Goal: Complete application form: Complete application form

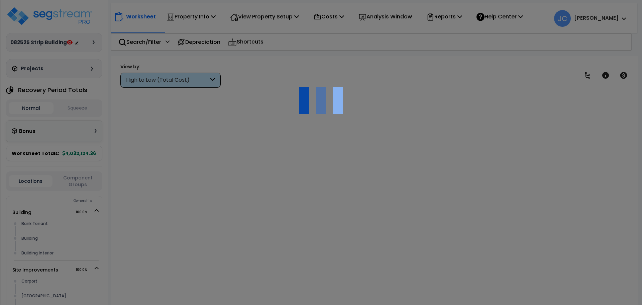
click at [200, 18] on div at bounding box center [321, 152] width 642 height 305
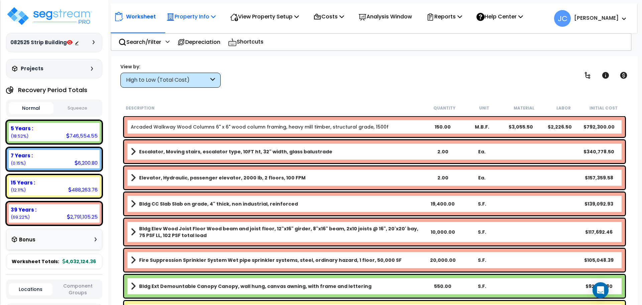
click at [195, 12] on p "Property Info" at bounding box center [191, 16] width 49 height 9
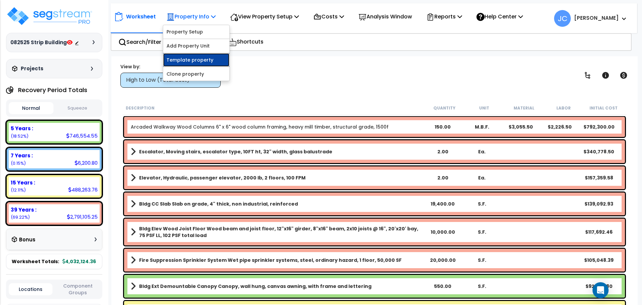
click at [197, 61] on link "Template property" at bounding box center [196, 59] width 66 height 13
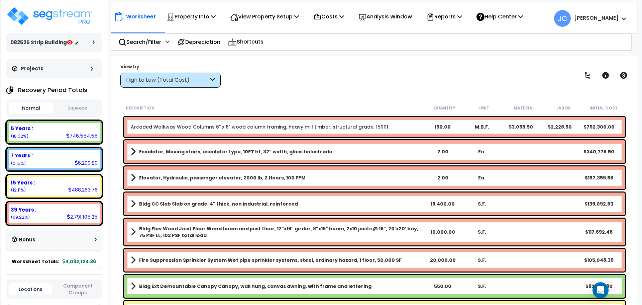
click at [94, 43] on icon at bounding box center [94, 42] width 2 height 4
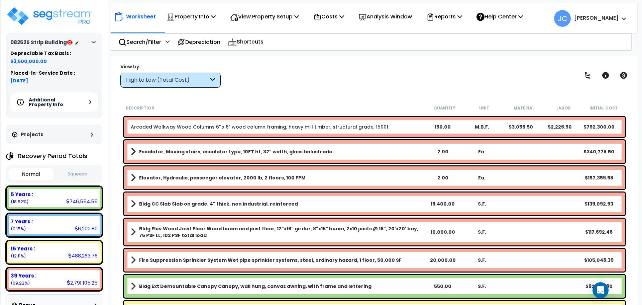
click at [74, 104] on h5 "Additional Property Info" at bounding box center [52, 101] width 47 height 9
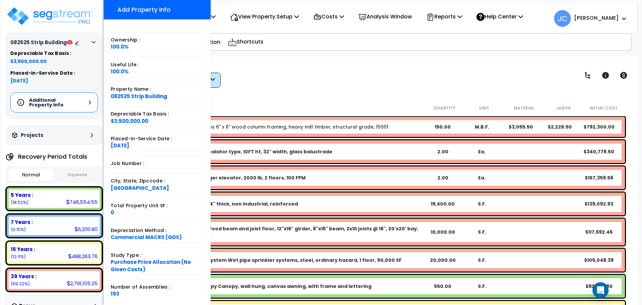
scroll to position [52, 0]
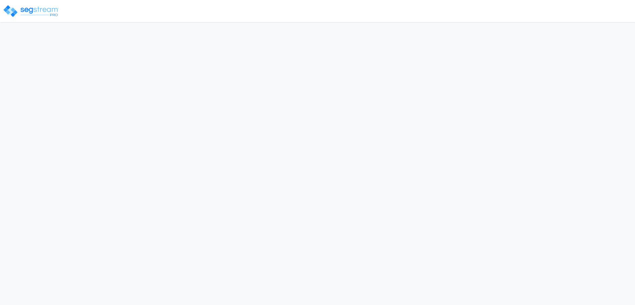
select select "2025"
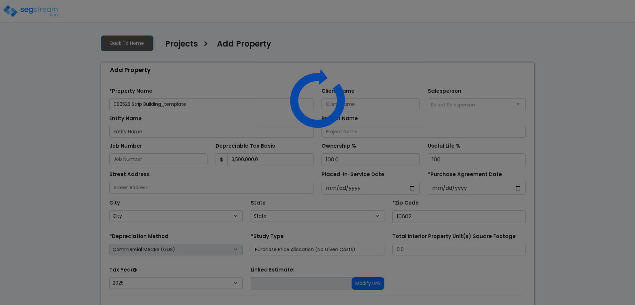
select select "NY"
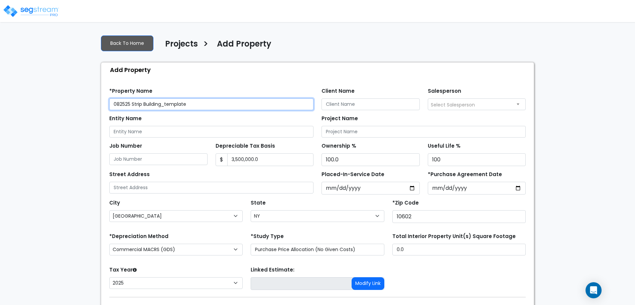
scroll to position [37, 0]
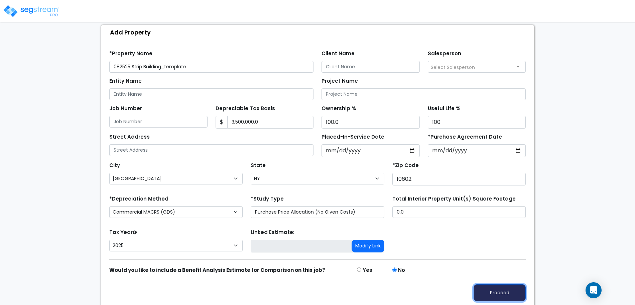
click at [515, 289] on button "Proceed" at bounding box center [500, 292] width 52 height 17
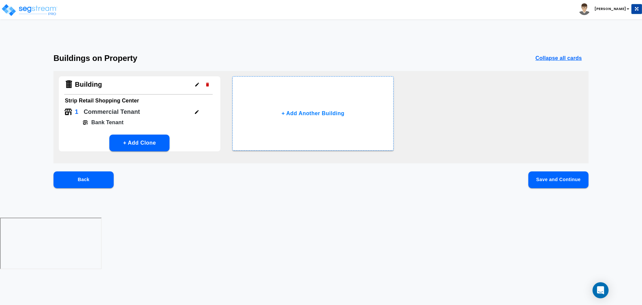
click at [537, 179] on button "Save and Continue" at bounding box center [558, 179] width 60 height 17
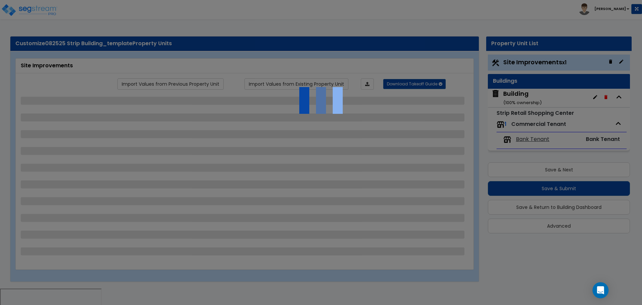
select select "2"
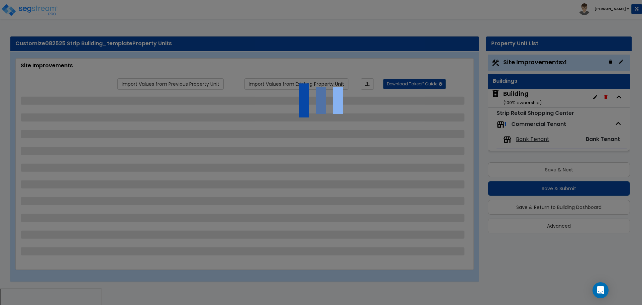
select select "1"
select select "2"
select select "1"
select select "3"
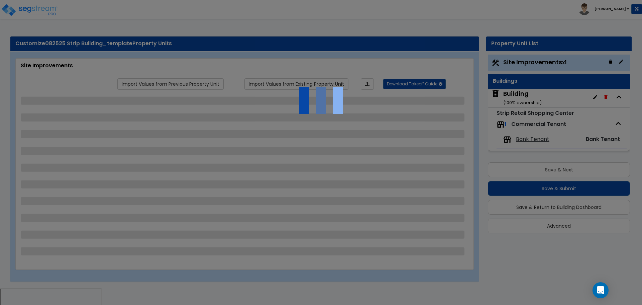
select select "2"
select select "1"
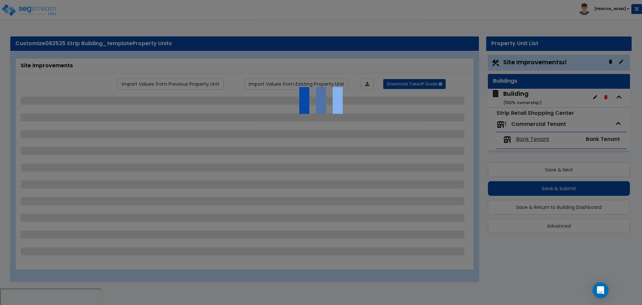
select select "5"
select select "2"
select select "3"
select select "1"
select select "3"
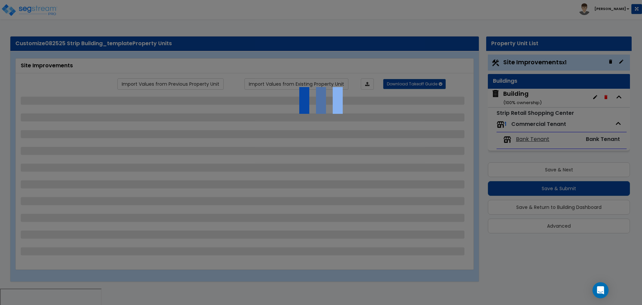
select select "1"
select select "4"
select select "2"
select select "1"
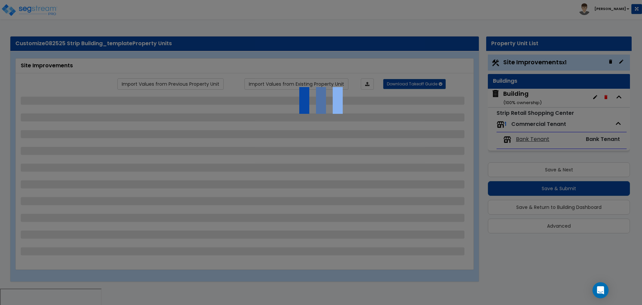
select select "2"
select select "3"
select select "2"
select select "1"
select select "2"
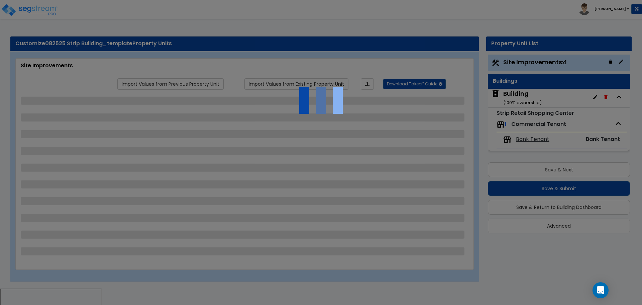
select select "3"
select select "5"
select select "1"
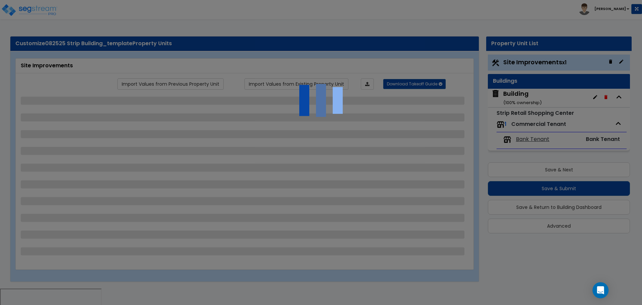
select select "13"
select select "1"
select select "2"
select select "1"
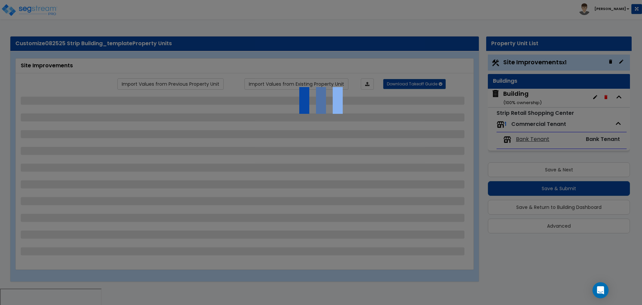
select select "1"
select select "3"
select select "1"
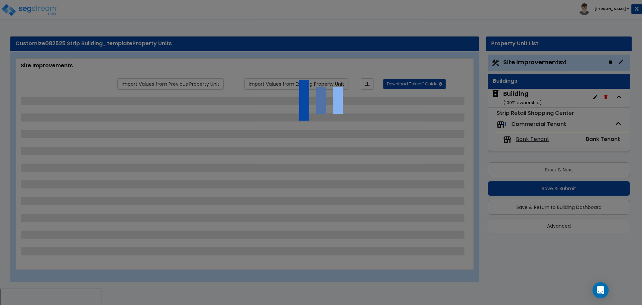
select select "1"
select select "4"
select select "1"
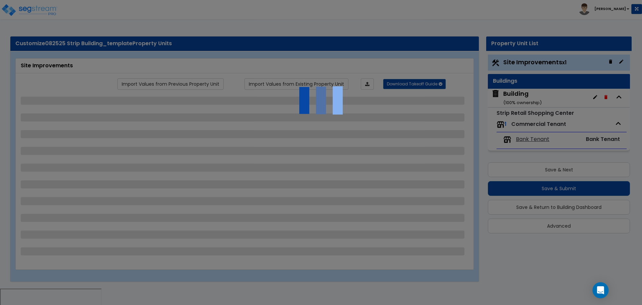
select select "1"
select select "3"
select select "1"
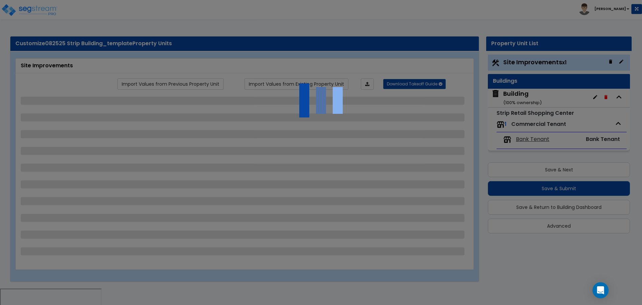
select select "2"
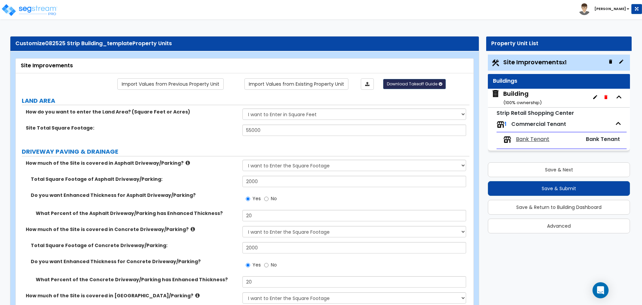
click at [439, 84] on icon "button" at bounding box center [440, 84] width 3 height 4
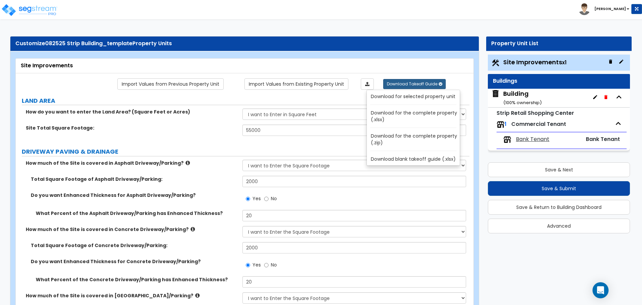
click at [430, 140] on link "Download for the complete property (.zip)" at bounding box center [414, 139] width 90 height 16
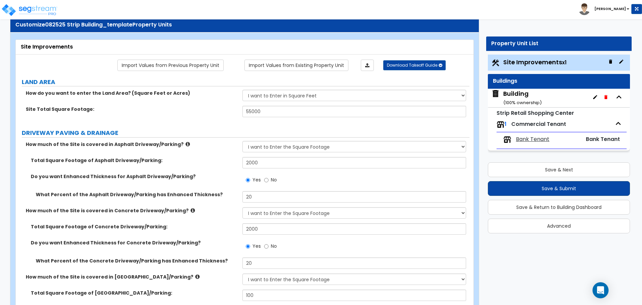
scroll to position [20, 0]
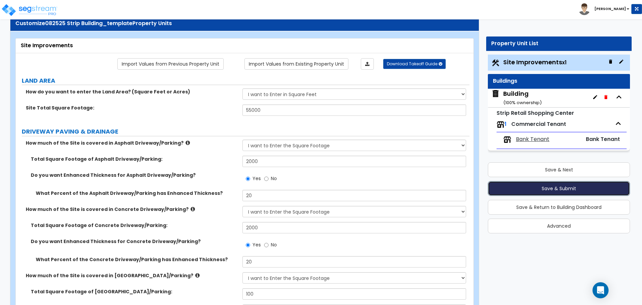
click at [526, 184] on button "Save & Submit" at bounding box center [559, 188] width 142 height 15
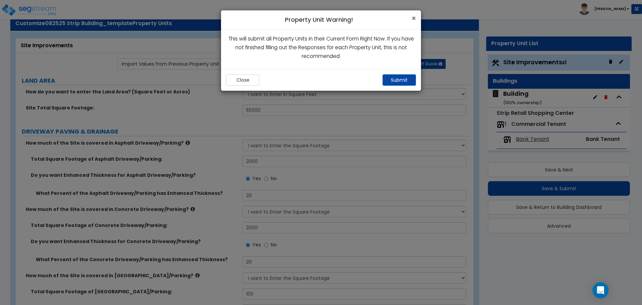
click at [414, 14] on span "×" at bounding box center [414, 18] width 4 height 10
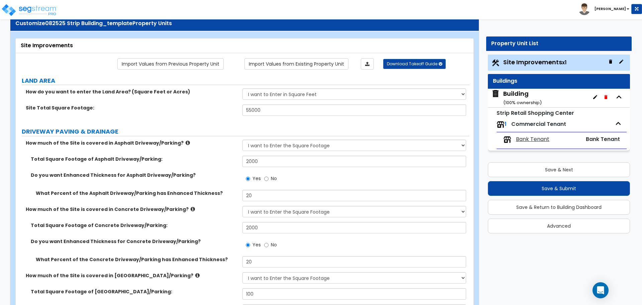
click at [531, 99] on small "( 100 % ownership)" at bounding box center [522, 102] width 38 height 6
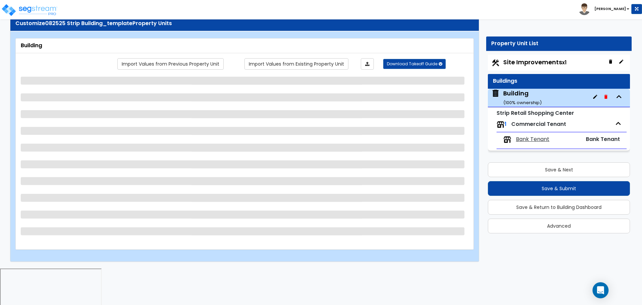
scroll to position [0, 0]
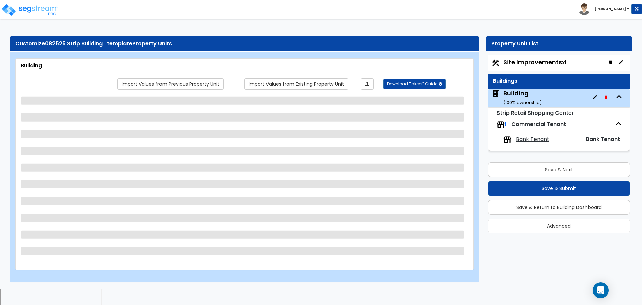
select select "2"
select select "7"
select select "1"
select select "3"
select select "2"
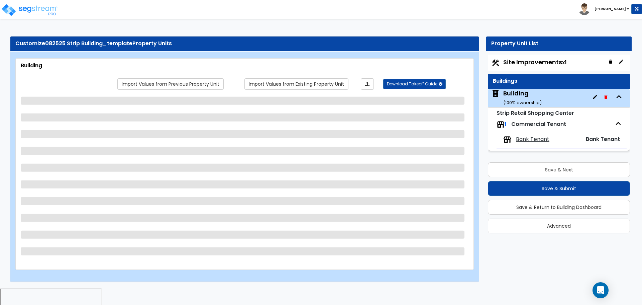
select select "6"
select select "7"
select select "3"
select select "1"
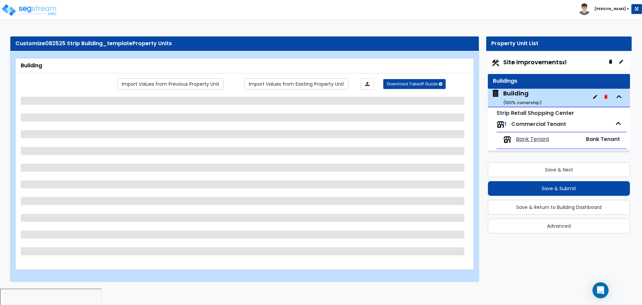
select select "1"
select select "2"
select select "1"
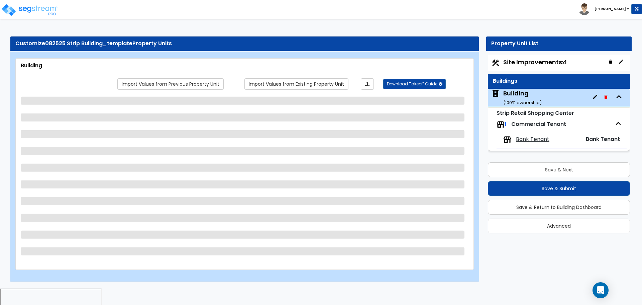
select select "5"
select select "3"
select select "1"
select select "2"
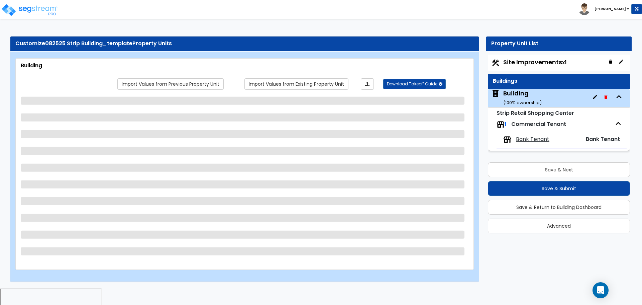
select select "3"
select select "2"
select select "1"
select select "2"
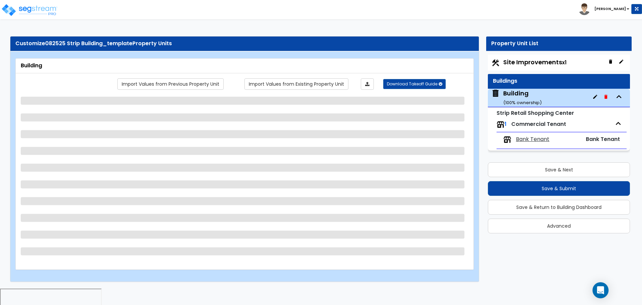
select select "2"
select select "3"
select select "1"
select select "3"
select select "4"
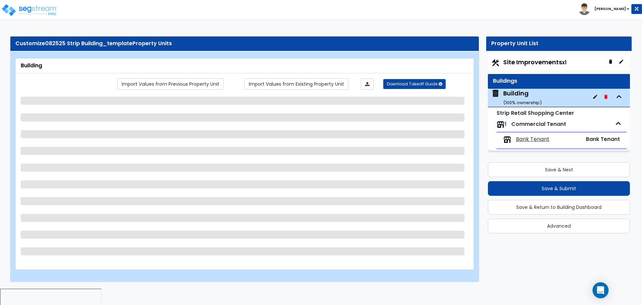
select select "3"
select select "1"
select select "2"
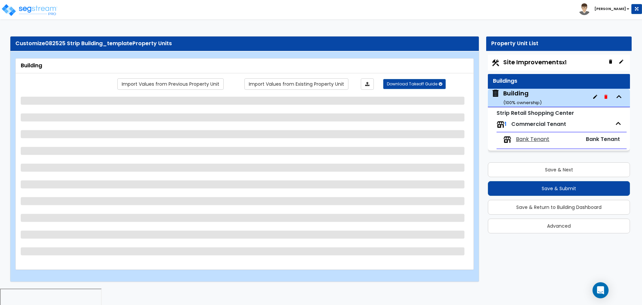
select select "3"
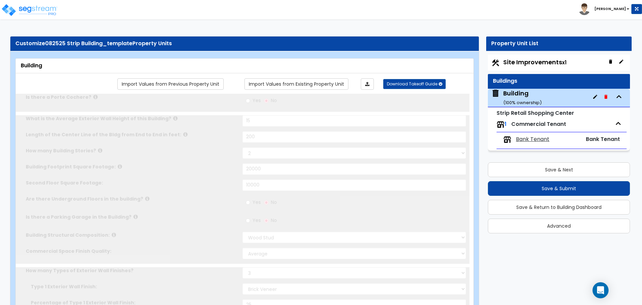
type input "5000"
radio input "true"
select select "2"
type input "6"
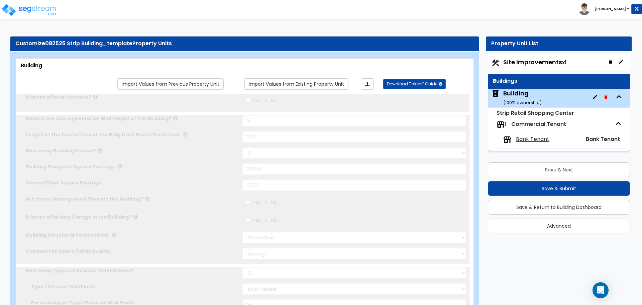
type input "6"
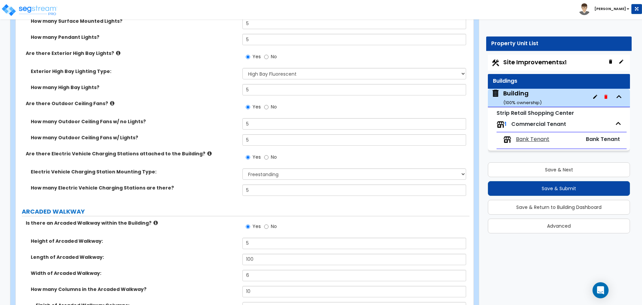
scroll to position [1932, 0]
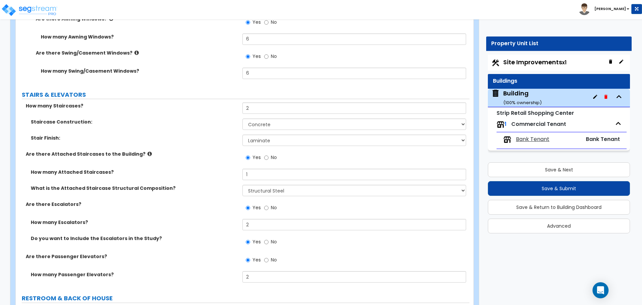
click at [147, 152] on icon at bounding box center [149, 153] width 4 height 5
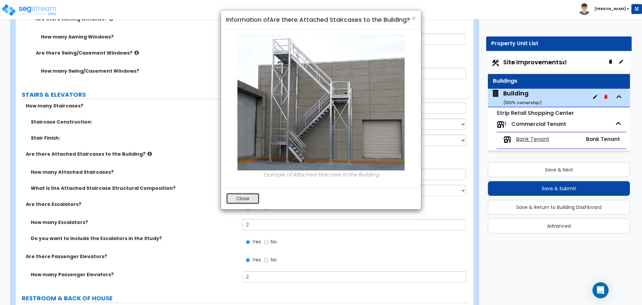
click at [248, 198] on button "Close" at bounding box center [242, 198] width 33 height 11
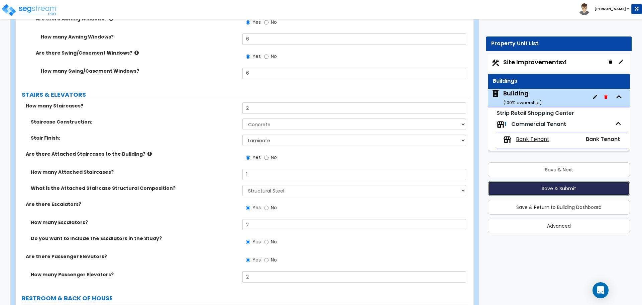
click at [544, 186] on button "Save & Submit" at bounding box center [559, 188] width 142 height 15
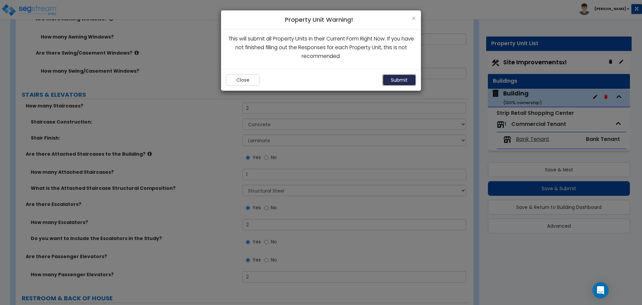
click at [400, 81] on button "Submit" at bounding box center [399, 79] width 33 height 11
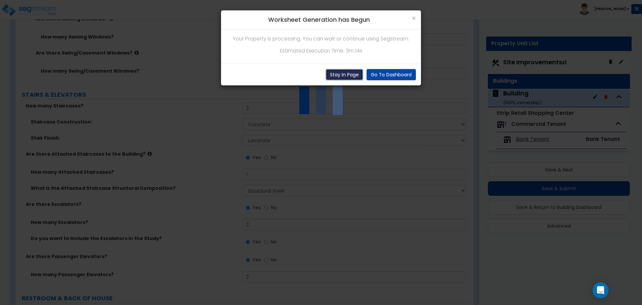
click at [350, 74] on button "Stay In Page" at bounding box center [344, 74] width 37 height 11
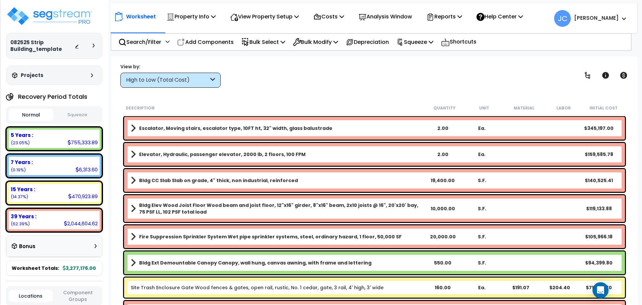
click at [193, 78] on div "High to Low (Total Cost)" at bounding box center [167, 80] width 83 height 8
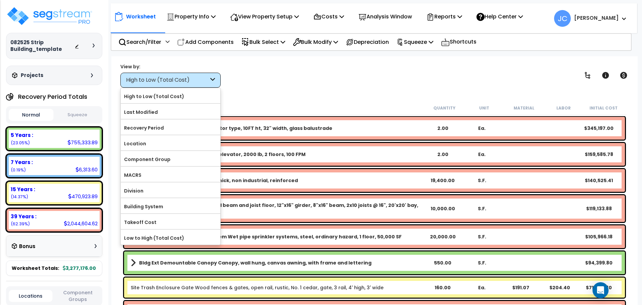
click at [284, 85] on div "View by: High to Low (Total Cost) High to Low (Total Cost)" at bounding box center [374, 75] width 513 height 25
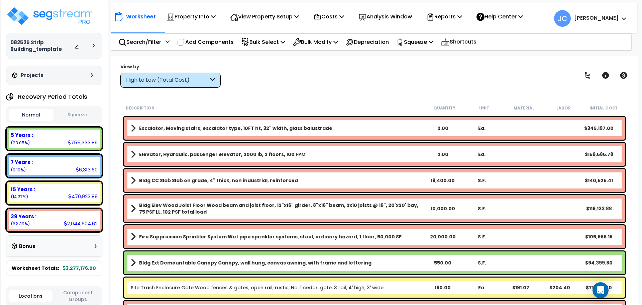
click at [180, 74] on div "High to Low (Total Cost)" at bounding box center [170, 80] width 100 height 15
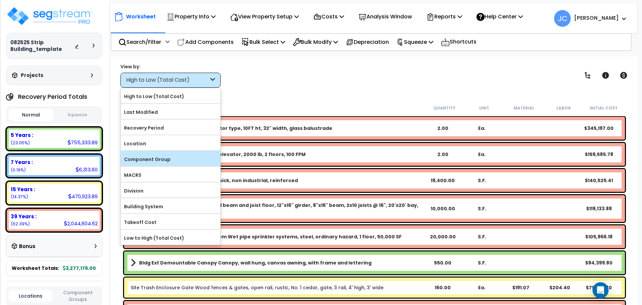
click at [164, 152] on div "Component Group" at bounding box center [171, 158] width 100 height 15
click at [176, 156] on label "Component Group" at bounding box center [171, 159] width 100 height 10
click at [0, 0] on input "Component Group" at bounding box center [0, 0] width 0 height 0
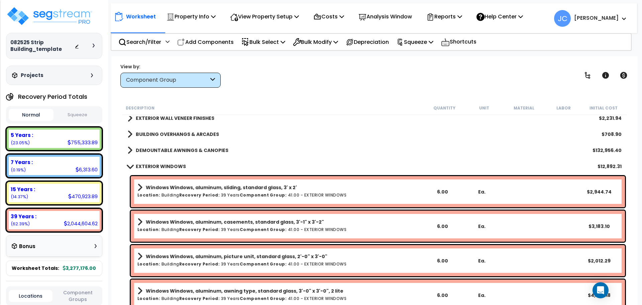
scroll to position [1454, 0]
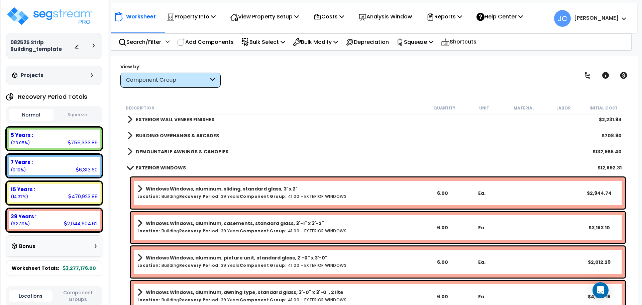
click at [173, 137] on b "BUILDING OVERHANGS & ARCADES" at bounding box center [177, 135] width 83 height 7
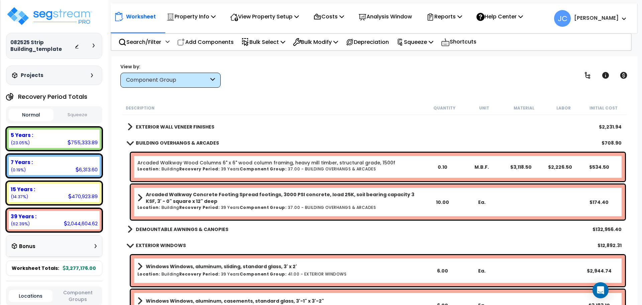
scroll to position [1449, 0]
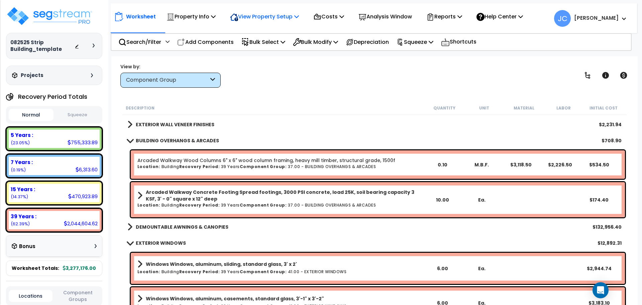
click at [278, 20] on p "View Property Setup" at bounding box center [264, 16] width 69 height 9
click at [276, 43] on link "View Questionnaire" at bounding box center [260, 45] width 66 height 13
click at [586, 72] on icon at bounding box center [587, 75] width 8 height 8
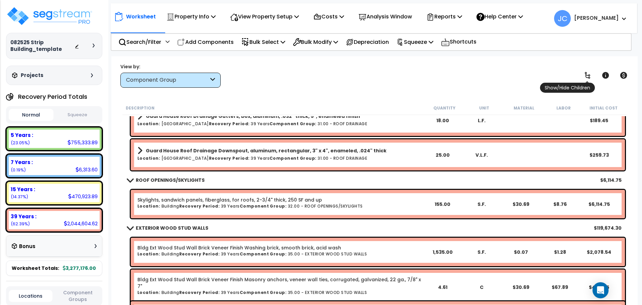
click at [586, 73] on icon at bounding box center [587, 75] width 5 height 7
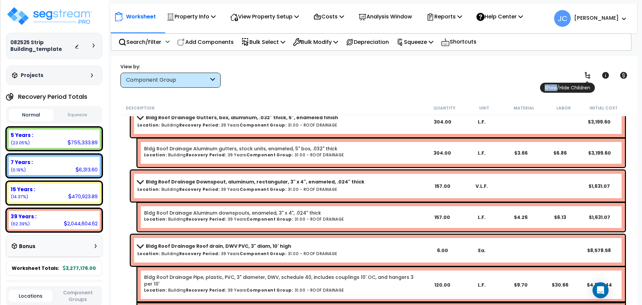
click at [586, 73] on icon at bounding box center [587, 75] width 8 height 8
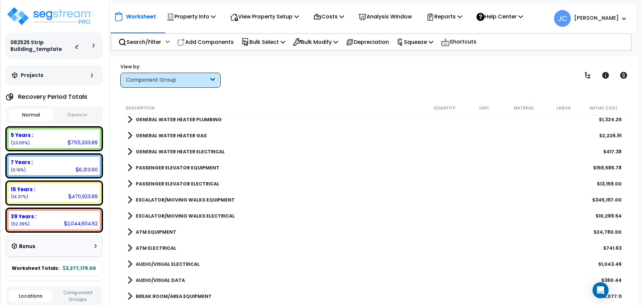
scroll to position [1524, 0]
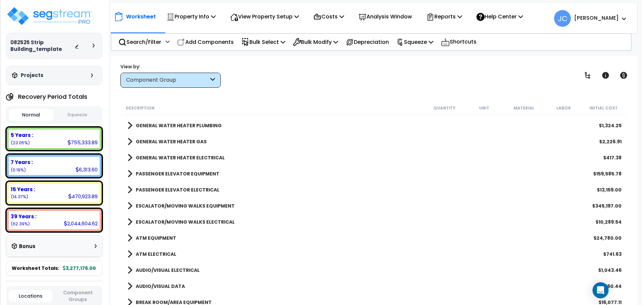
click at [212, 202] on b "ESCALATOR/MOVING WALKS EQUIPMENT" at bounding box center [185, 205] width 99 height 7
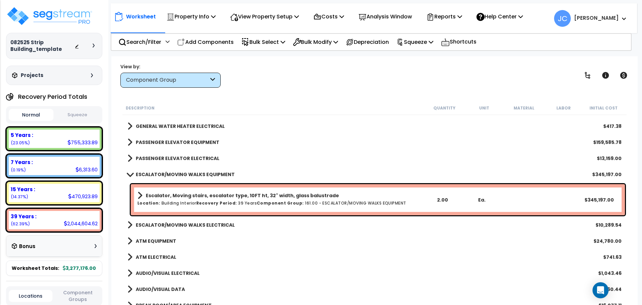
click at [201, 223] on b "ESCALATOR/MOVING WALKS ELECTRICAL" at bounding box center [185, 224] width 99 height 7
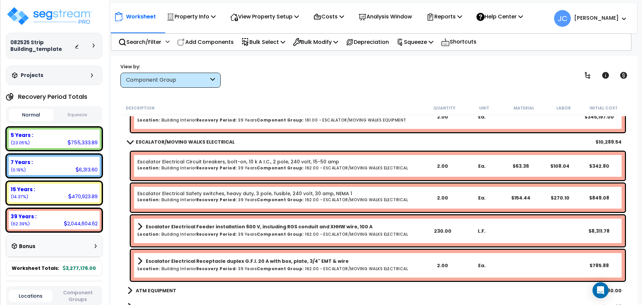
scroll to position [1639, 0]
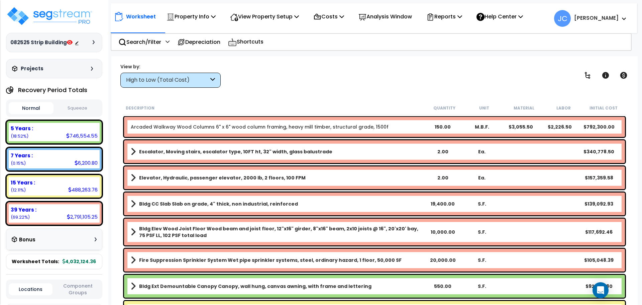
click at [202, 77] on div "High to Low (Total Cost)" at bounding box center [167, 80] width 83 height 8
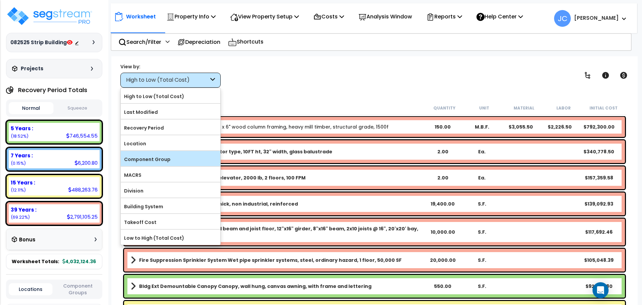
click at [189, 154] on label "Component Group" at bounding box center [171, 159] width 100 height 10
click at [0, 0] on input "Component Group" at bounding box center [0, 0] width 0 height 0
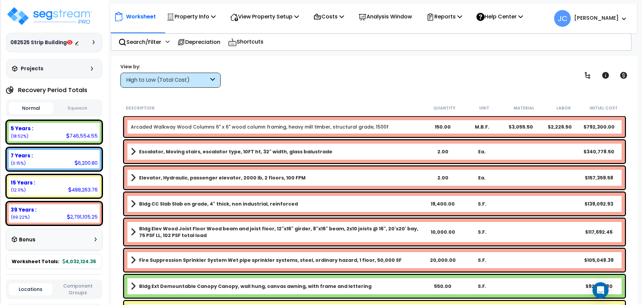
click at [202, 82] on div "High to Low (Total Cost)" at bounding box center [167, 80] width 83 height 8
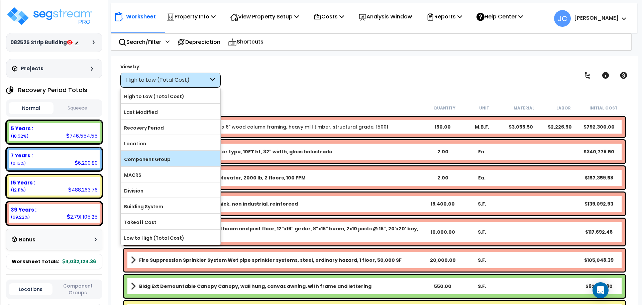
click at [179, 161] on label "Component Group" at bounding box center [171, 159] width 100 height 10
click at [0, 0] on input "Component Group" at bounding box center [0, 0] width 0 height 0
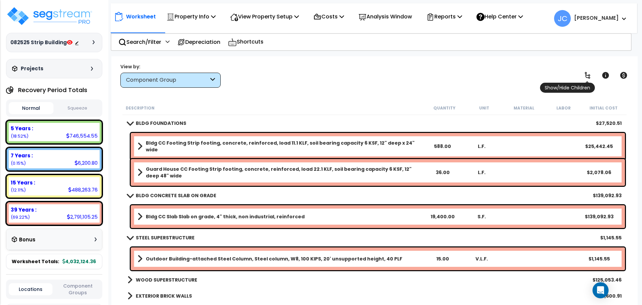
click at [591, 71] on icon at bounding box center [587, 75] width 8 height 8
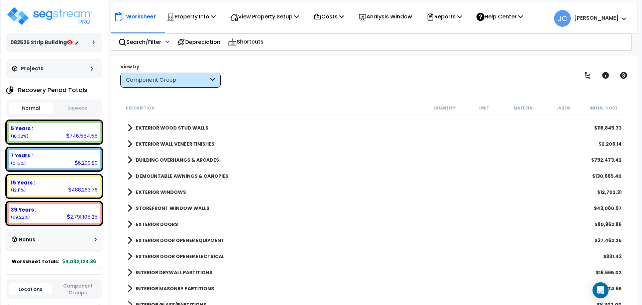
scroll to position [198, 0]
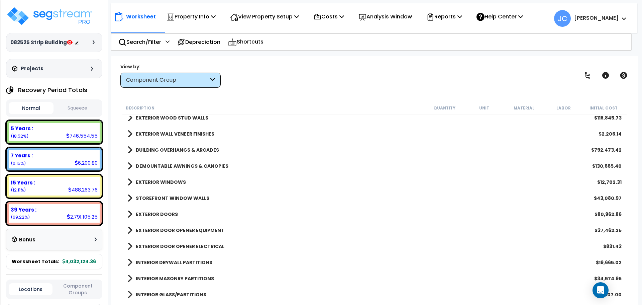
click at [197, 166] on b "DEMOUNTABLE AWNINGS & CANOPIES" at bounding box center [182, 166] width 93 height 7
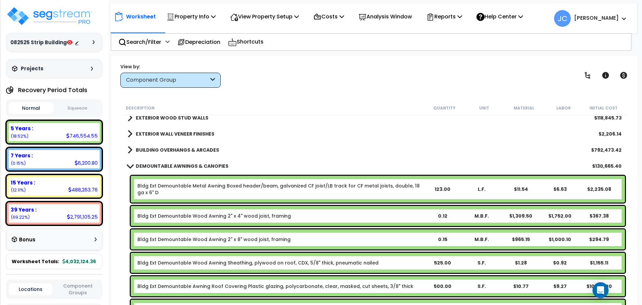
click at [191, 163] on b "DEMOUNTABLE AWNINGS & CANOPIES" at bounding box center [182, 166] width 93 height 7
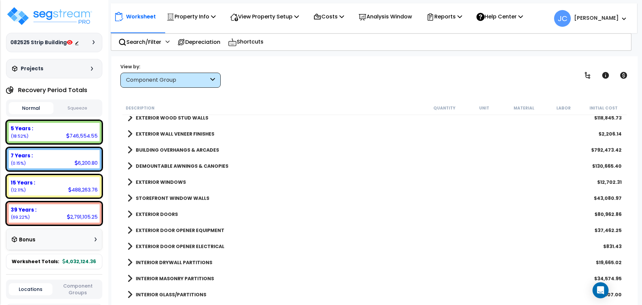
click at [184, 151] on b "BUILDING OVERHANGS & ARCADES" at bounding box center [177, 149] width 83 height 7
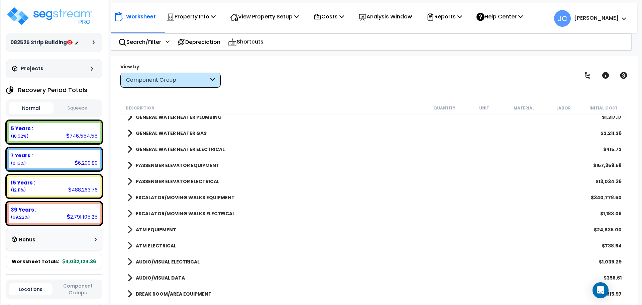
scroll to position [1013, 0]
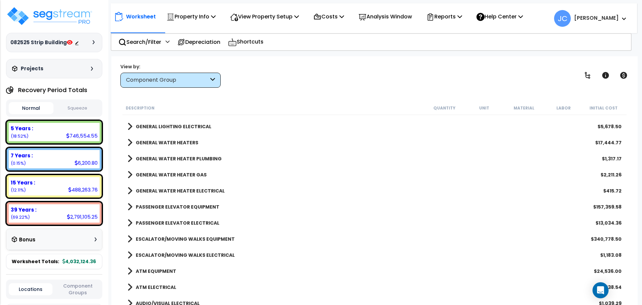
click at [206, 236] on b "ESCALATOR/MOVING WALKS EQUIPMENT" at bounding box center [185, 238] width 99 height 7
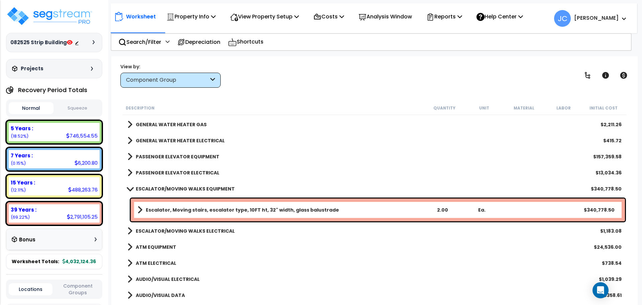
click at [200, 232] on b "ESCALATOR/MOVING WALKS ELECTRICAL" at bounding box center [185, 230] width 99 height 7
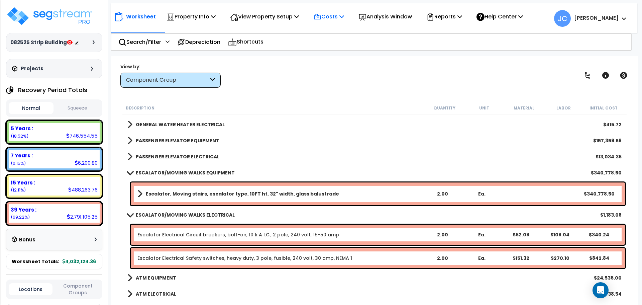
scroll to position [1081, 0]
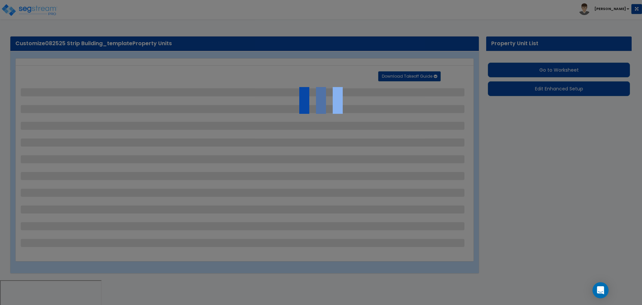
select select "2"
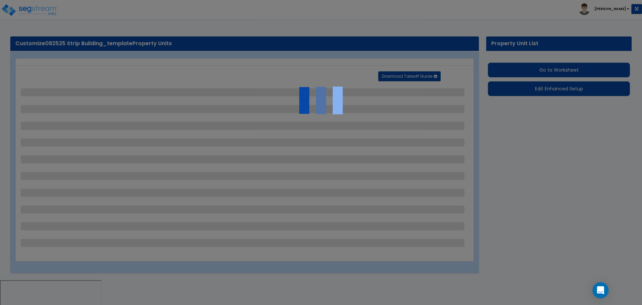
select select "1"
select select "2"
select select "1"
select select "3"
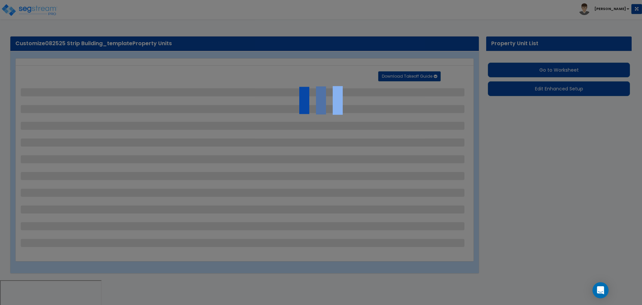
select select "2"
select select "1"
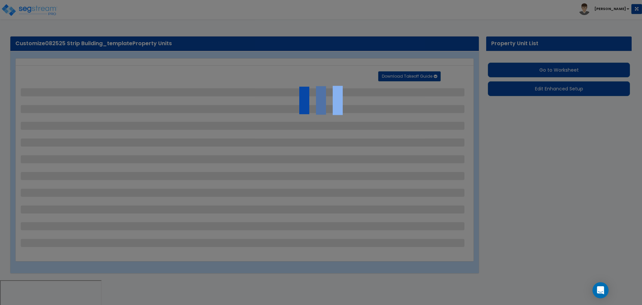
select select "5"
select select "2"
select select "3"
select select "1"
select select "3"
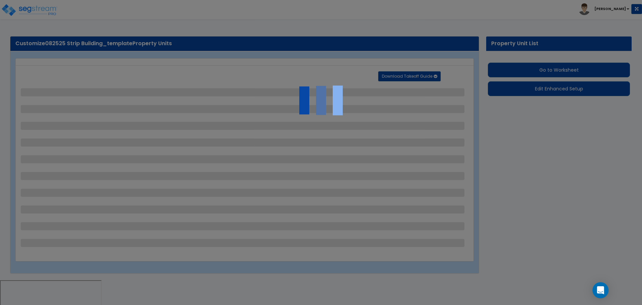
select select "1"
select select "4"
select select "2"
select select "1"
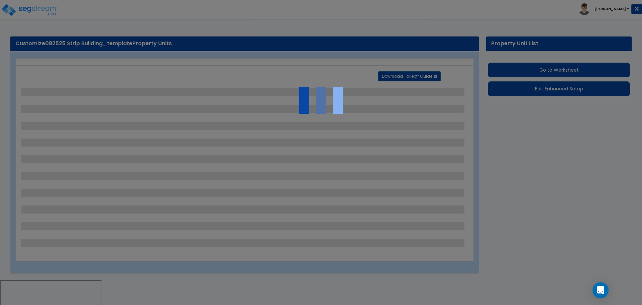
select select "2"
select select "3"
select select "2"
select select "1"
select select "2"
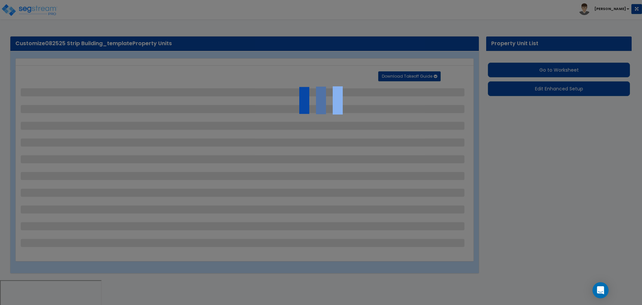
select select "3"
select select "5"
select select "1"
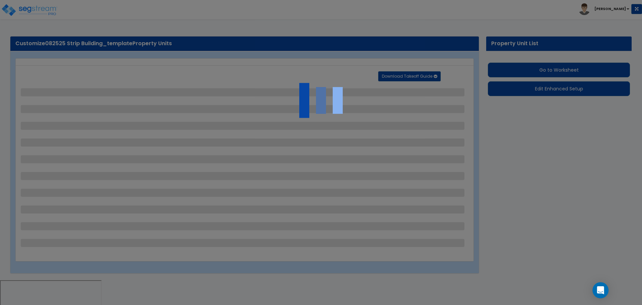
select select "13"
select select "1"
select select "2"
select select "1"
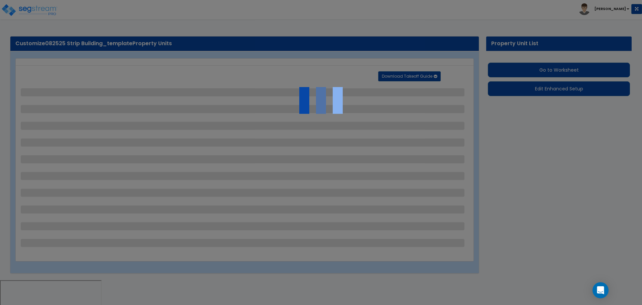
select select "1"
select select "3"
select select "1"
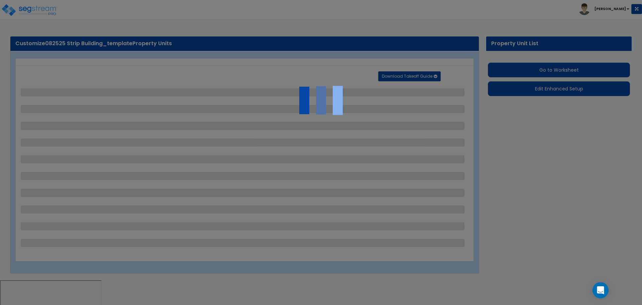
select select "1"
select select "4"
select select "1"
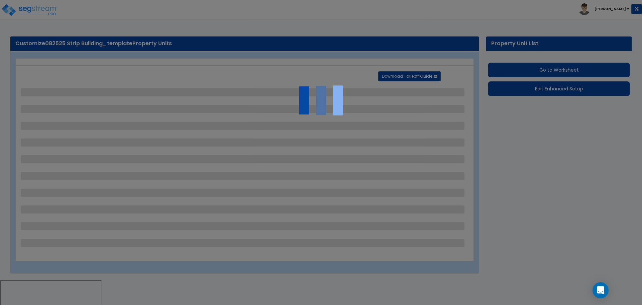
select select "1"
select select "3"
select select "1"
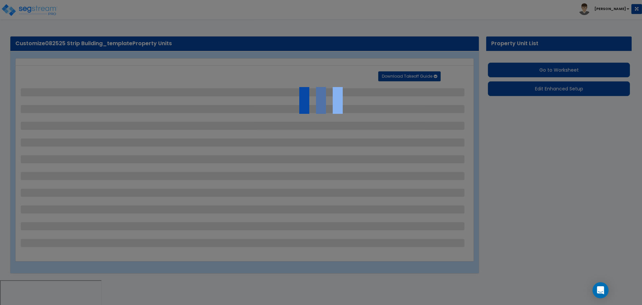
select select "2"
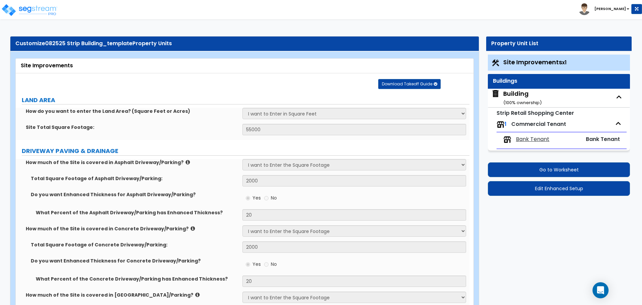
click at [519, 95] on div "Building ( 100 % ownership)" at bounding box center [522, 97] width 38 height 17
select select "2"
select select "7"
select select "1"
select select "3"
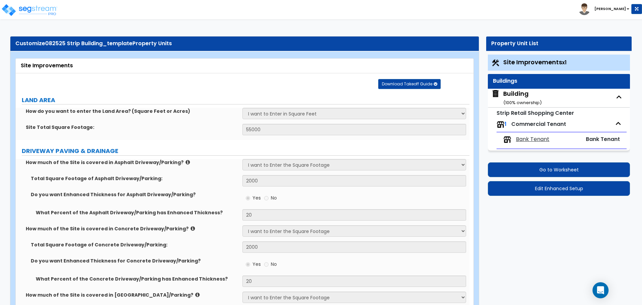
select select "2"
select select "6"
select select "7"
select select "3"
select select "1"
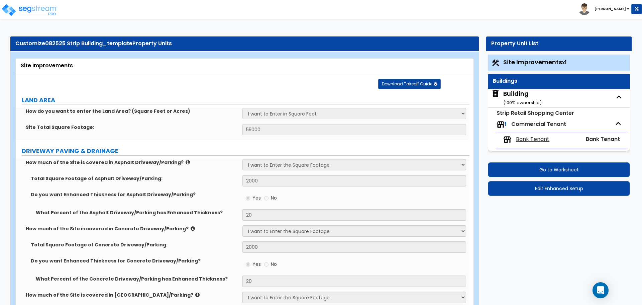
select select "1"
select select "2"
select select "1"
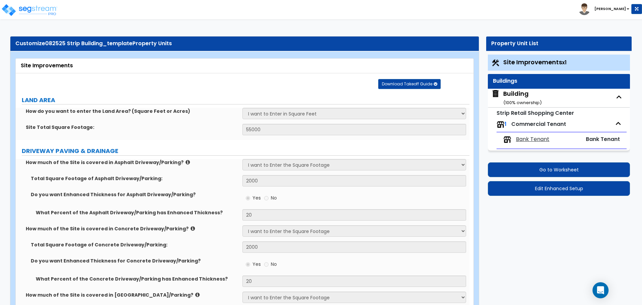
select select "1"
select select "5"
select select "3"
select select "1"
select select "2"
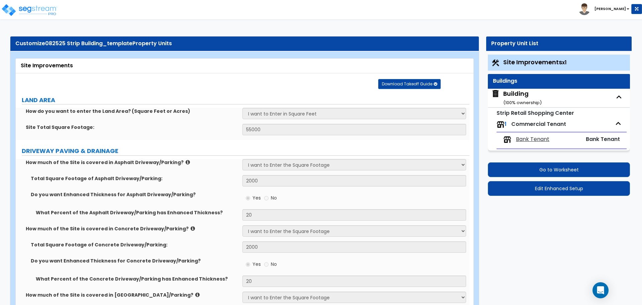
select select "2"
select select "3"
select select "2"
select select "1"
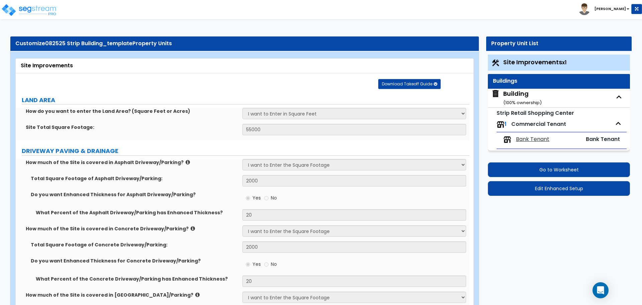
select select "2"
select select "3"
select select "1"
select select "3"
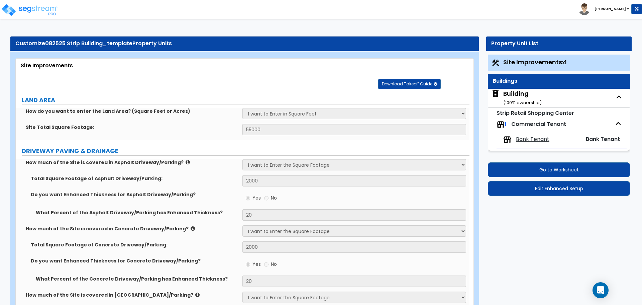
select select "4"
select select "3"
select select "1"
select select "2"
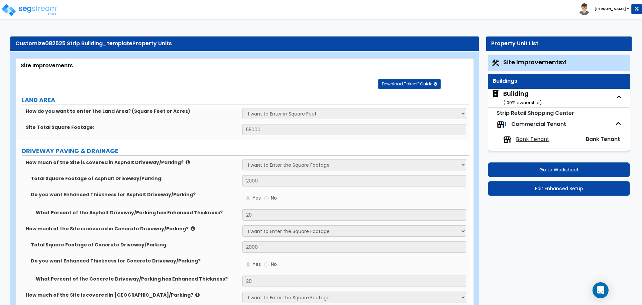
select select "2"
select select "3"
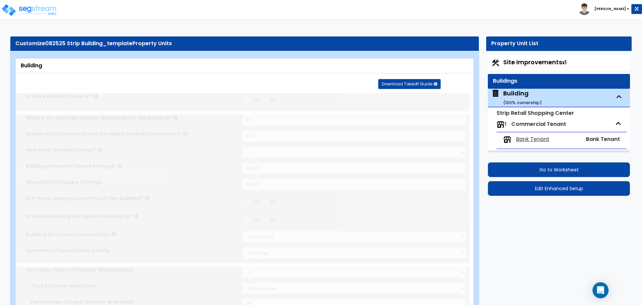
type input "5000"
radio input "true"
select select "2"
type input "6"
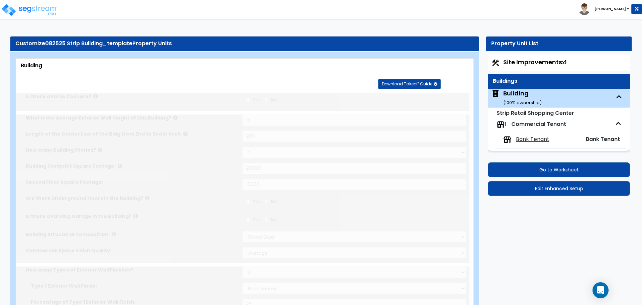
type input "6"
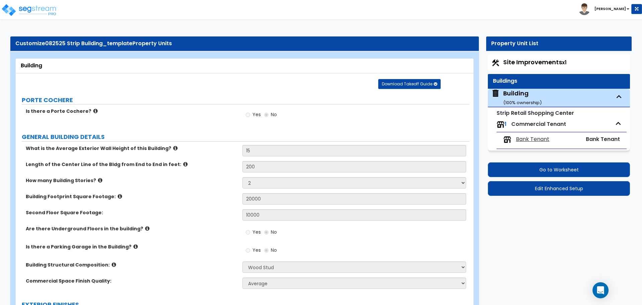
scroll to position [1982, 0]
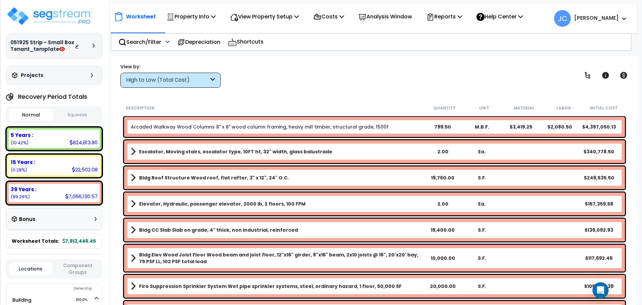
click at [91, 45] on div at bounding box center [86, 45] width 23 height 7
click at [92, 45] on div at bounding box center [86, 45] width 23 height 7
click at [94, 45] on icon at bounding box center [94, 45] width 2 height 4
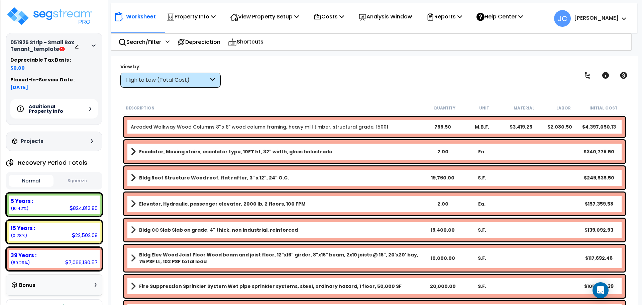
click at [64, 103] on div "Additional Property Info" at bounding box center [46, 109] width 59 height 16
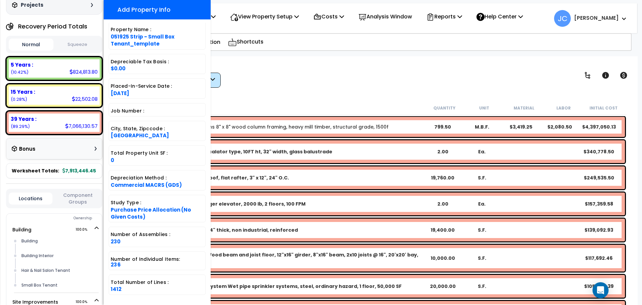
scroll to position [198, 0]
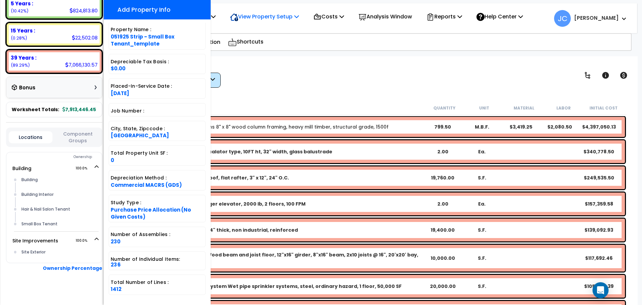
click at [268, 17] on p "View Property Setup" at bounding box center [264, 16] width 69 height 9
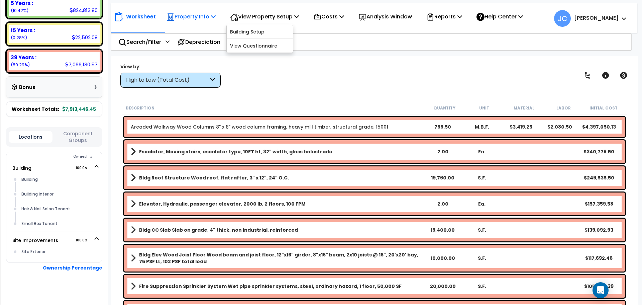
click at [202, 13] on p "Property Info" at bounding box center [191, 16] width 49 height 9
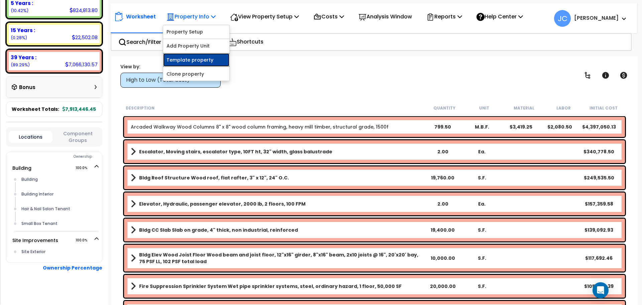
click at [202, 61] on link "Template property" at bounding box center [196, 59] width 66 height 13
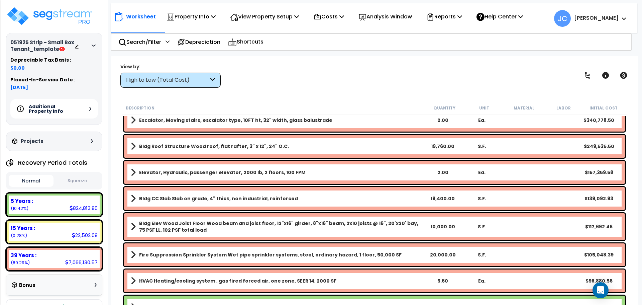
scroll to position [0, 0]
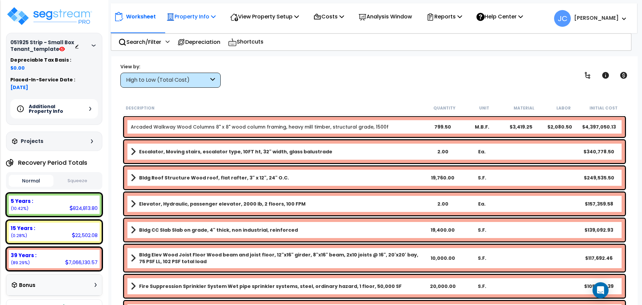
click at [206, 19] on p "Property Info" at bounding box center [191, 16] width 49 height 9
click at [270, 25] on div "Worksheet Property Info Property Setup Add Property Unit Template property Clon…" at bounding box center [374, 14] width 526 height 23
click at [269, 17] on p "View Property Setup" at bounding box center [264, 16] width 69 height 9
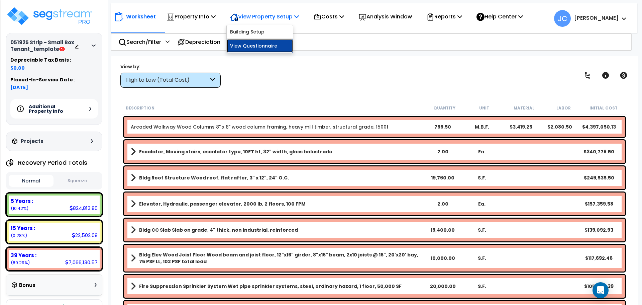
click at [264, 44] on link "View Questionnaire" at bounding box center [260, 45] width 66 height 13
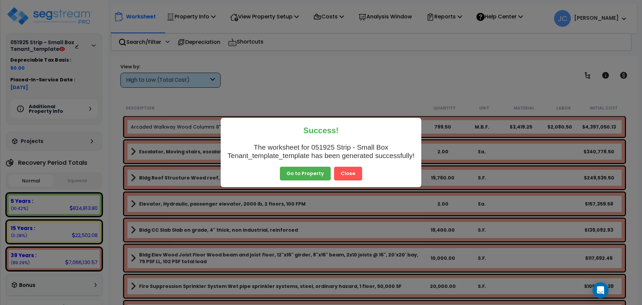
click at [357, 170] on button "Close" at bounding box center [348, 174] width 28 height 14
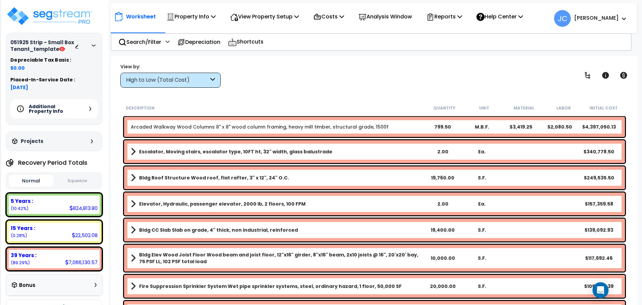
click at [168, 83] on div "High to Low (Total Cost)" at bounding box center [167, 80] width 83 height 8
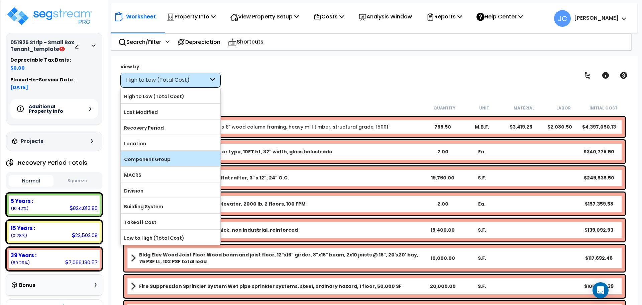
click at [176, 161] on label "Component Group" at bounding box center [171, 159] width 100 height 10
click at [0, 0] on input "Component Group" at bounding box center [0, 0] width 0 height 0
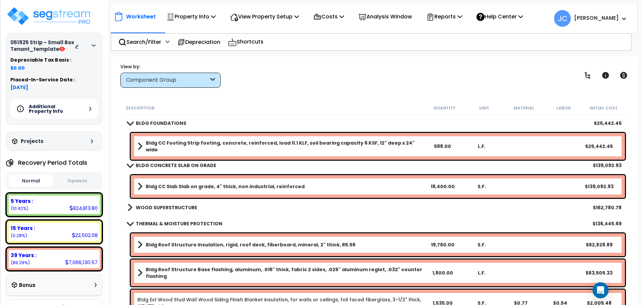
click at [177, 207] on b "WOOD SUPERSTRUCTURE" at bounding box center [167, 207] width 62 height 7
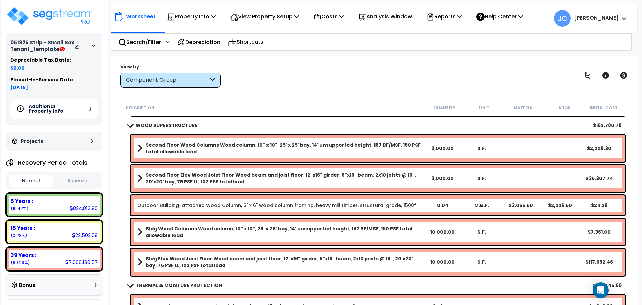
scroll to position [82, 0]
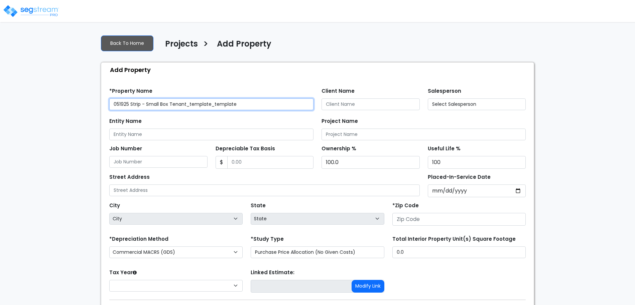
type input "10602"
select select "2025"
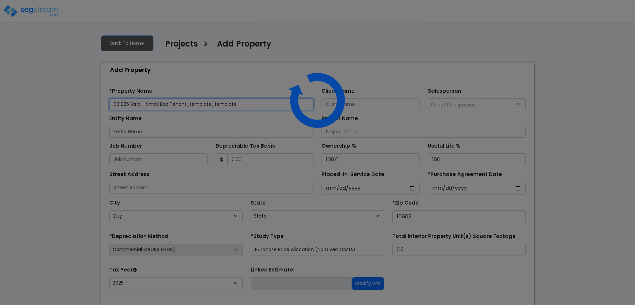
select select "NY"
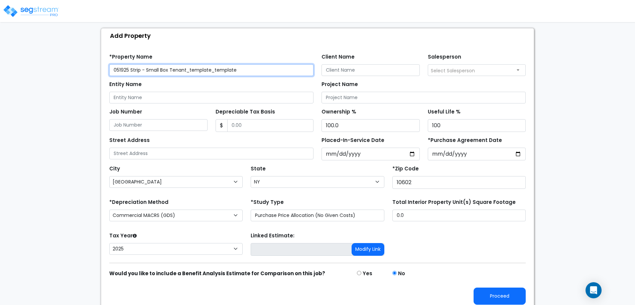
scroll to position [37, 0]
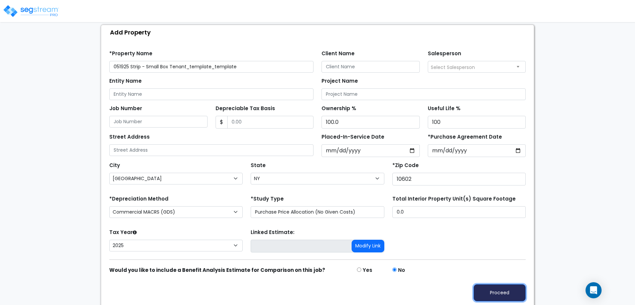
click at [501, 287] on button "Proceed" at bounding box center [500, 292] width 52 height 17
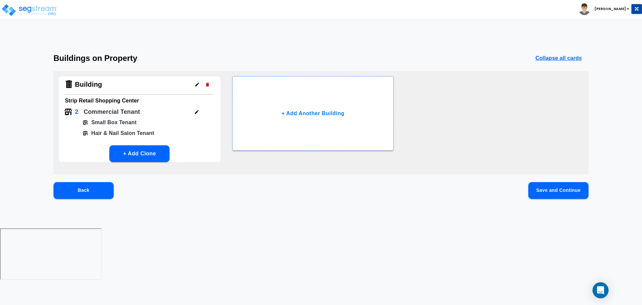
click at [554, 190] on button "Save and Continue" at bounding box center [558, 190] width 60 height 17
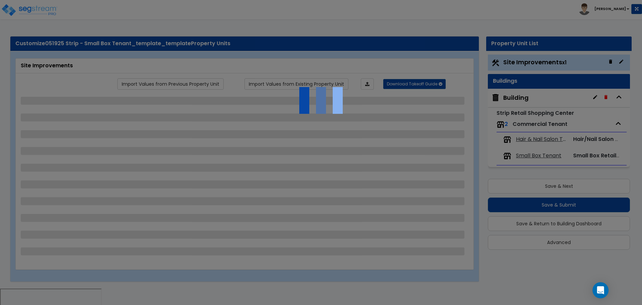
select select "2"
select select "3"
select select "1"
select select "4"
select select "6"
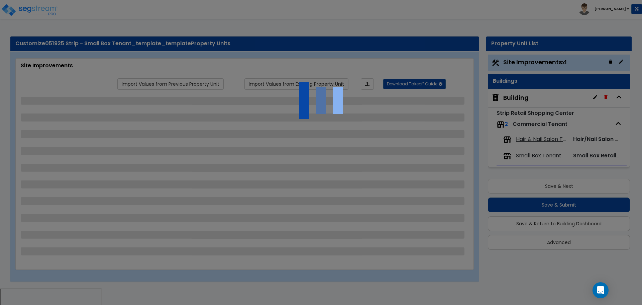
select select "1"
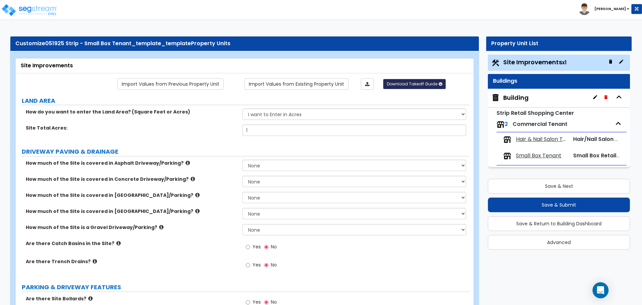
click at [407, 87] on button "Download Takeoff Guide" at bounding box center [414, 84] width 63 height 10
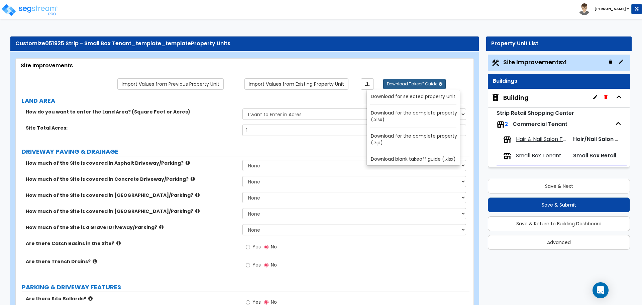
click at [408, 136] on link "Download for the complete property (.zip)" at bounding box center [414, 139] width 90 height 16
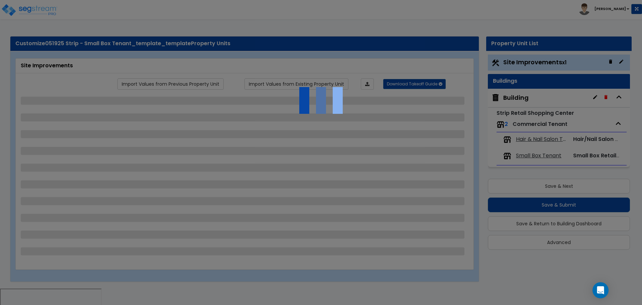
select select "2"
select select "3"
select select "1"
select select "4"
select select "6"
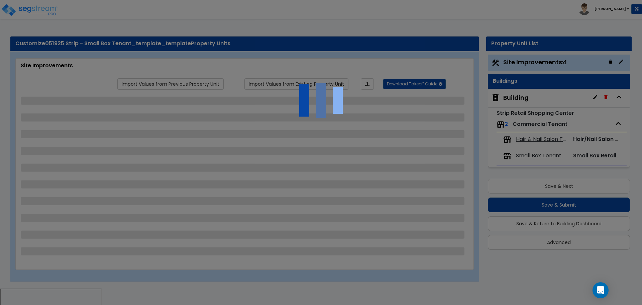
select select "1"
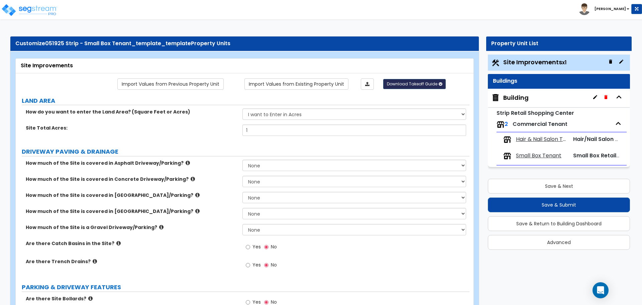
click at [428, 79] on button "Download Takeoff Guide" at bounding box center [414, 84] width 63 height 10
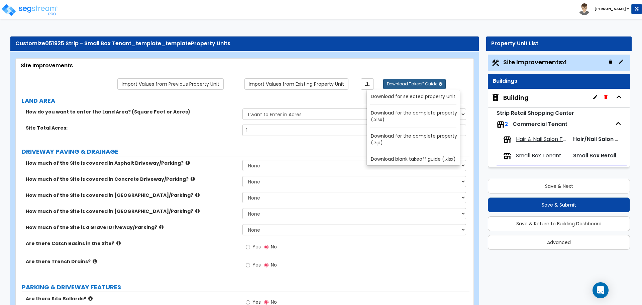
click at [412, 135] on link "Download for the complete property (.zip)" at bounding box center [414, 139] width 90 height 16
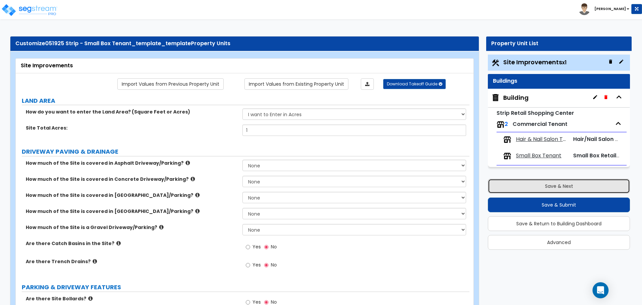
click at [519, 188] on button "Save & Next" at bounding box center [559, 186] width 142 height 15
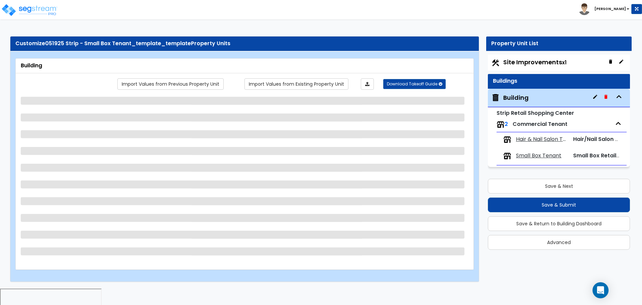
select select "2"
select select "7"
select select "3"
select select "4"
select select "5"
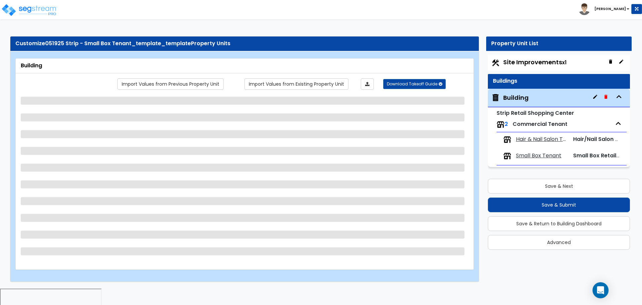
select select "7"
select select "2"
select select "4"
select select "1"
select select "4"
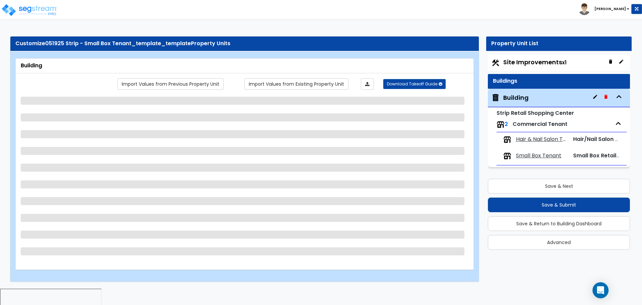
select select "1"
select select "5"
select select "3"
select select "2"
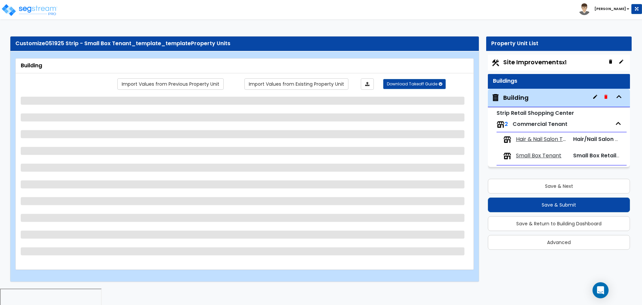
select select "2"
select select "3"
select select "2"
select select "1"
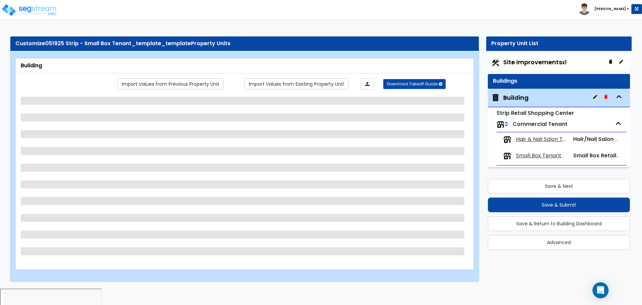
select select "2"
select select "3"
select select "1"
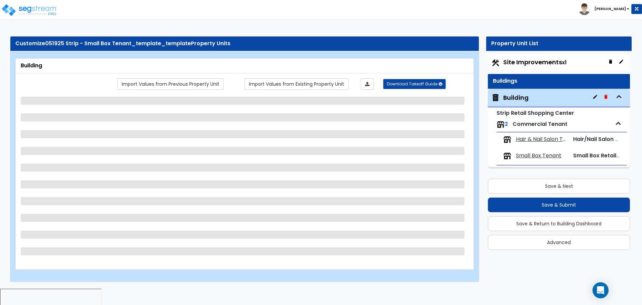
select select "2"
select select "3"
select select "2"
select select "4"
select select "1"
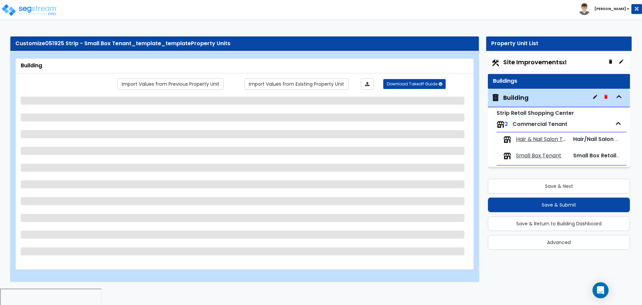
select select "4"
select select "6"
select select "7"
select select "3"
select select "2"
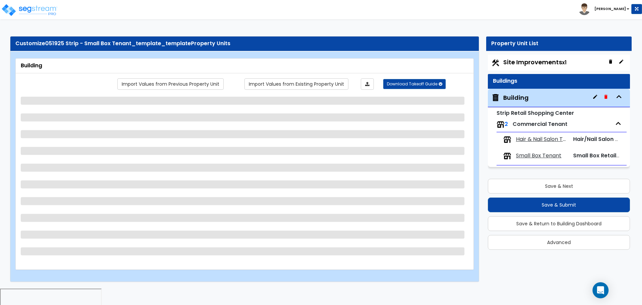
select select "3"
select select "5"
select select "1"
select select "2"
select select "7"
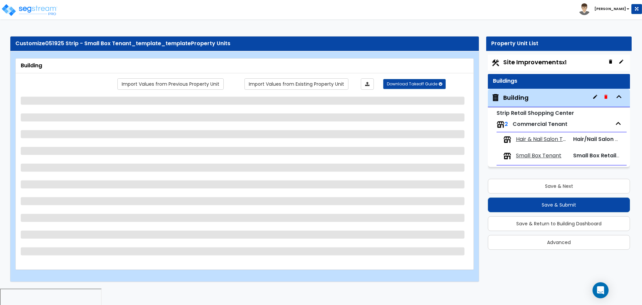
select select "3"
select select "1"
select select "2"
select select "1"
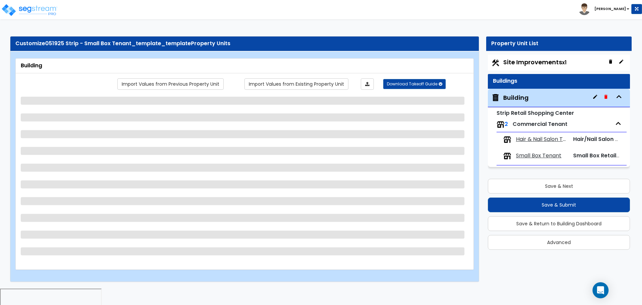
select select "3"
select select "1"
select select "2"
select select "4"
select select "2"
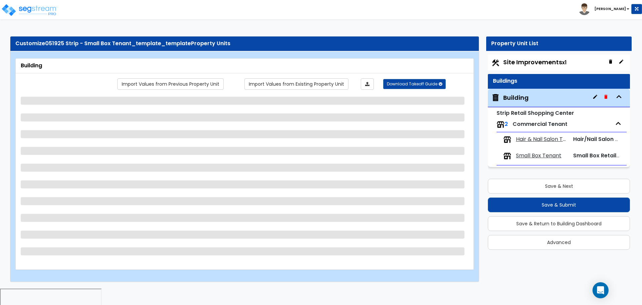
select select "1"
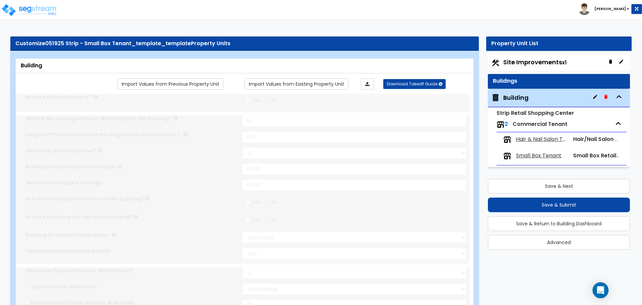
select select "1"
radio input "true"
select select "2"
type input "6"
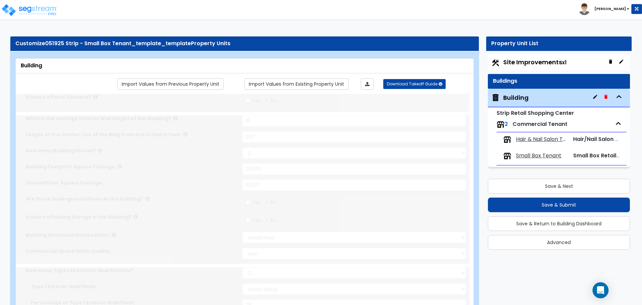
type input "6"
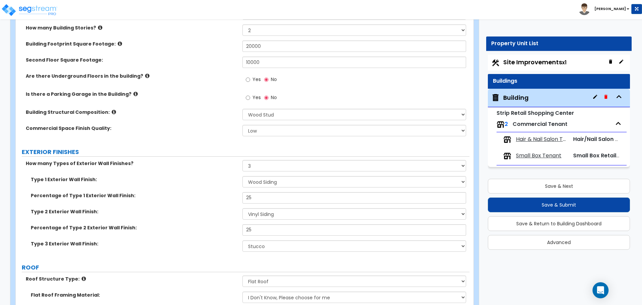
scroll to position [155, 0]
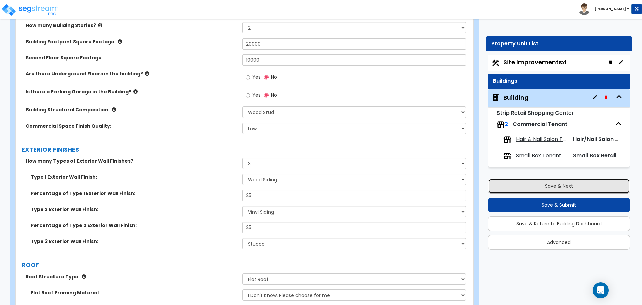
click at [513, 185] on button "Save & Next" at bounding box center [559, 186] width 142 height 15
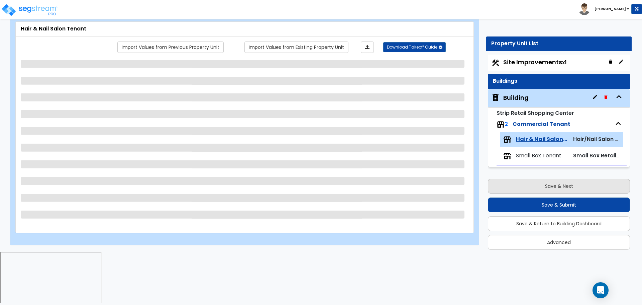
scroll to position [0, 0]
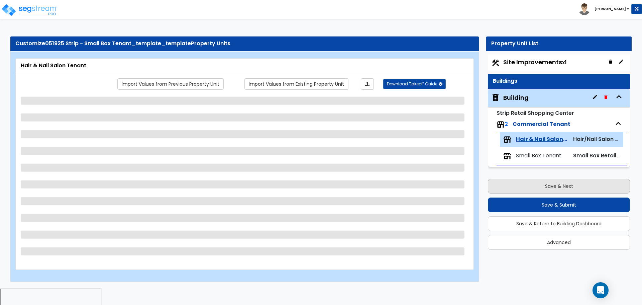
select select "1"
select select "2"
select select "1"
select select "4"
select select "3"
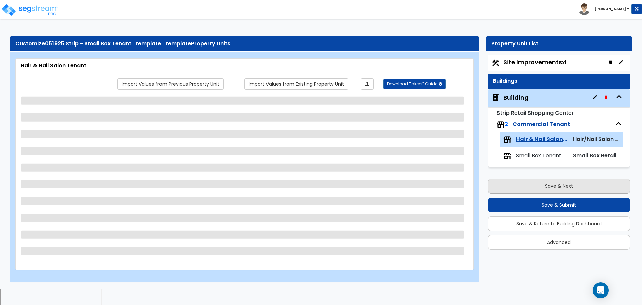
select select "4"
select select "6"
select select "7"
select select "3"
select select "2"
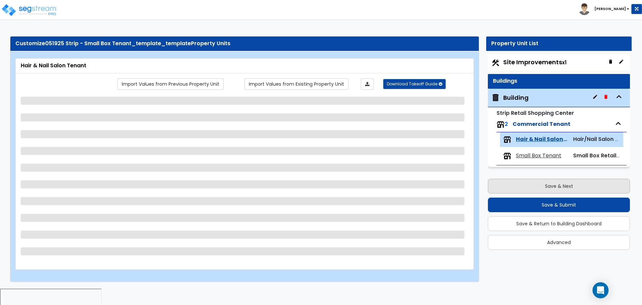
select select "3"
select select "1"
select select "2"
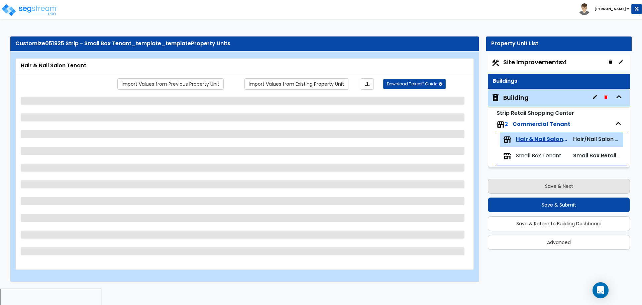
select select "2"
select select "1"
select select "3"
select select "1"
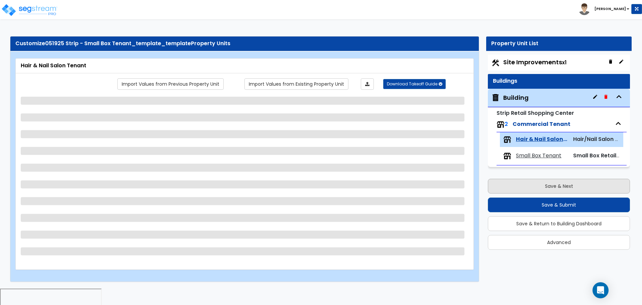
select select "3"
select select "5"
select select "2"
select select "1"
select select "2"
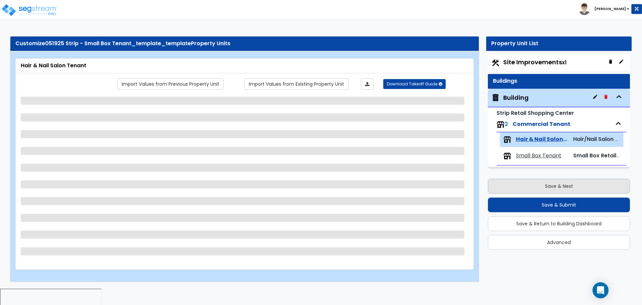
select select "2"
select select "1"
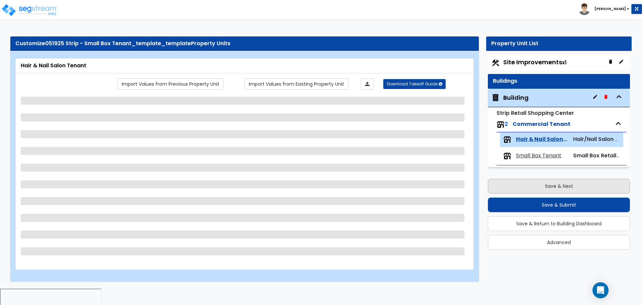
select select "2"
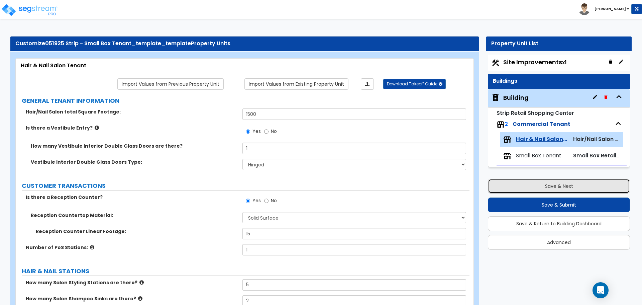
click at [509, 183] on button "Save & Next" at bounding box center [559, 186] width 142 height 15
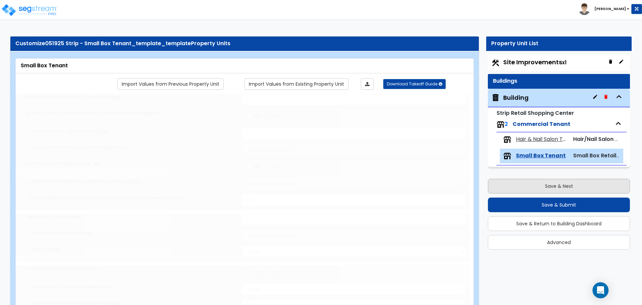
type input "10000"
radio input "true"
type input "3000"
select select "7"
radio input "true"
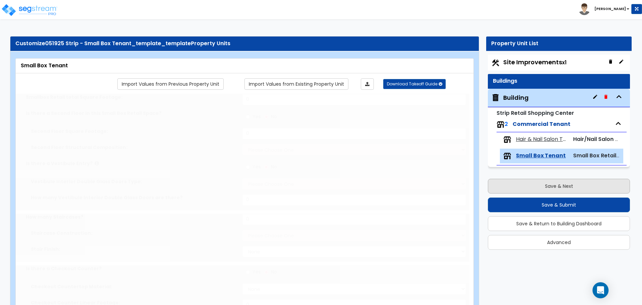
select select "1"
type input "3"
type input "1"
select select "3"
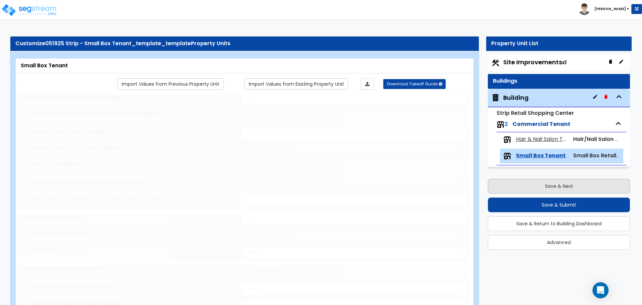
radio input "true"
select select "1"
type input "15"
type input "3"
select select "4"
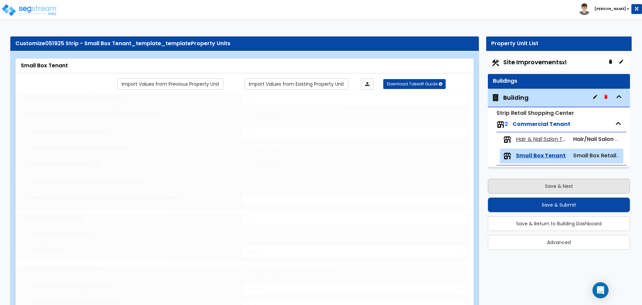
select select "1"
type input "25"
select select "2"
type input "25"
select select "3"
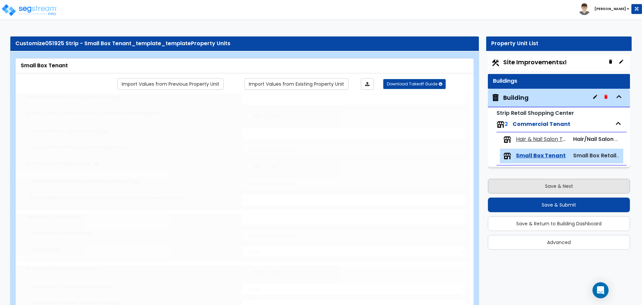
type input "25"
select select "6"
select select "3"
select select "1"
type input "25"
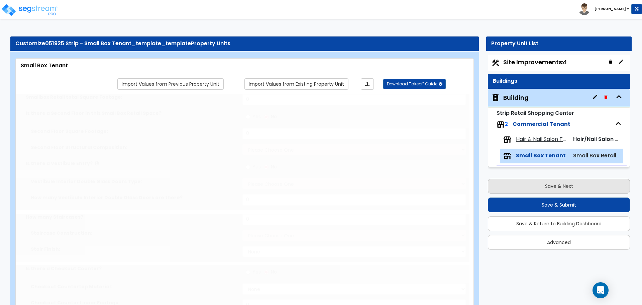
select select "2"
type input "25"
select select "3"
radio input "true"
type input "359"
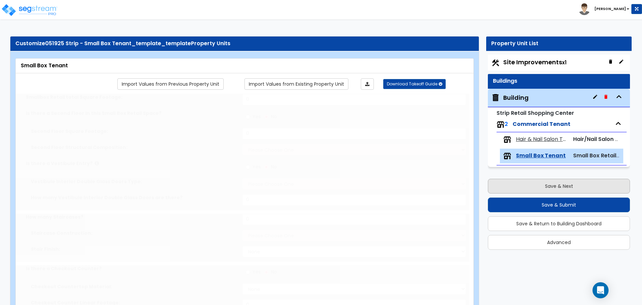
radio input "true"
select select "1"
radio input "true"
select select "1"
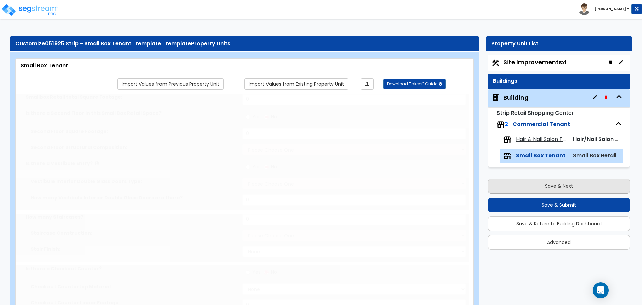
radio input "true"
type input "125"
radio input "true"
select select "5"
type input "130"
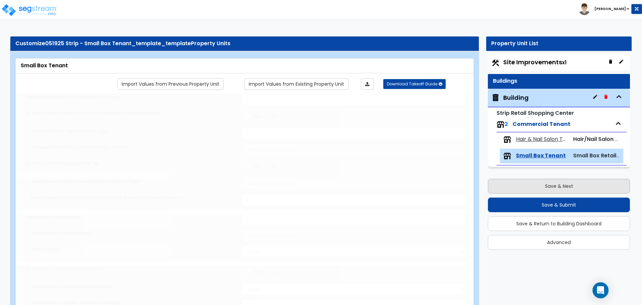
radio input "true"
select select "1"
type input "534"
radio input "true"
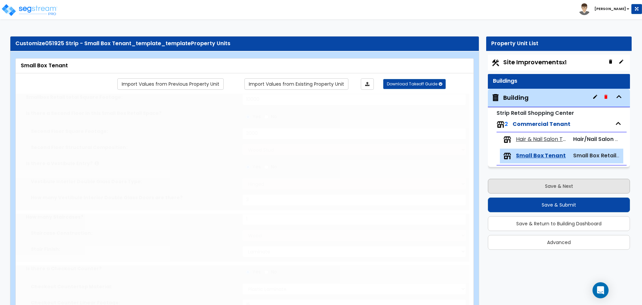
type input "55"
radio input "true"
type input "45"
radio input "true"
select select "2"
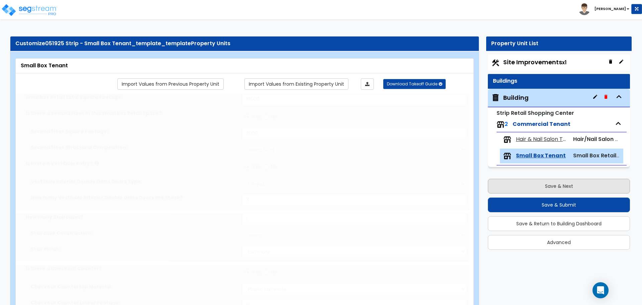
radio input "true"
select select "1"
type input "150"
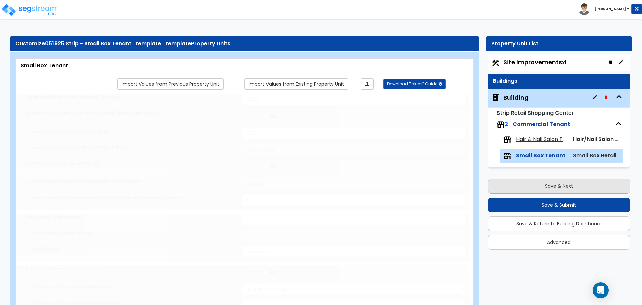
radio input "true"
type input "1"
radio input "true"
type input "2"
select select "3"
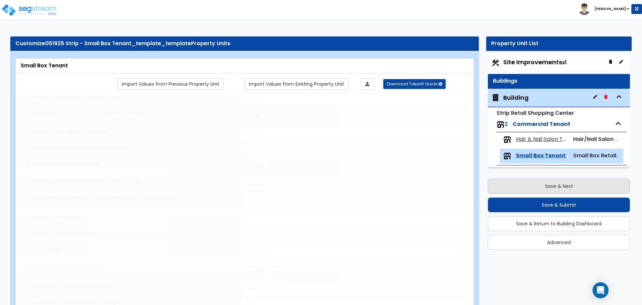
select select "1"
type input "25"
select select "2"
type input "25"
select select "3"
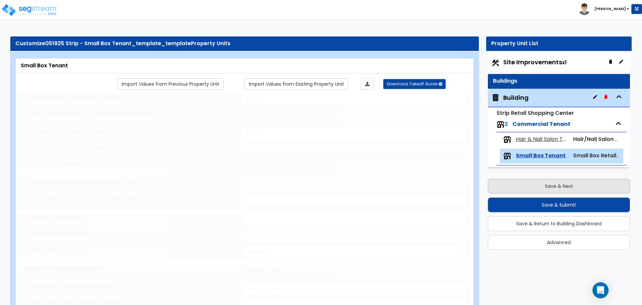
radio input "true"
type input "32"
type input "2"
type input "3"
type input "1"
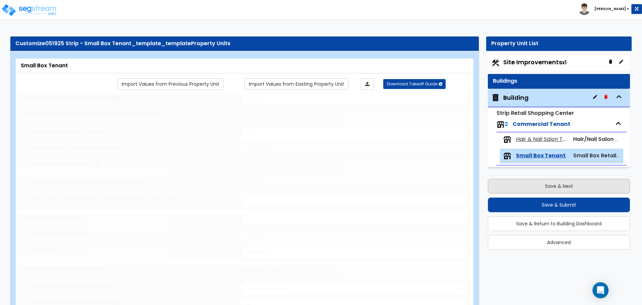
radio input "true"
type input "5"
radio input "true"
type input "5"
type input "6"
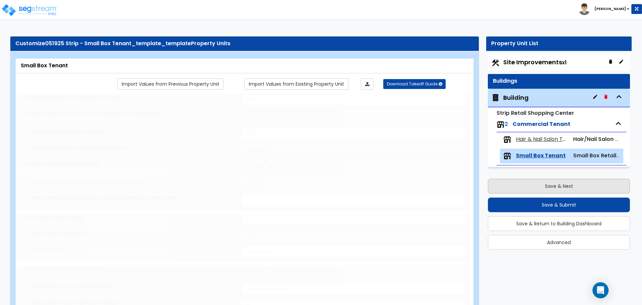
radio input "true"
type input "1000"
select select "2"
radio input "true"
type input "1"
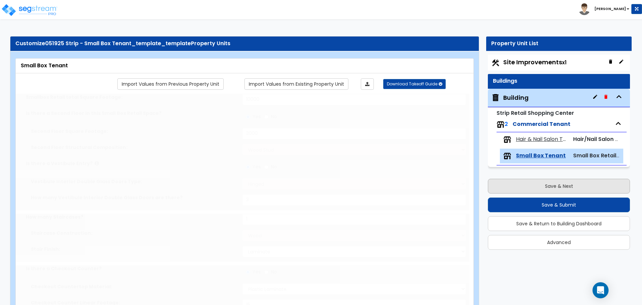
type input "1"
radio input "true"
type input "2"
radio input "true"
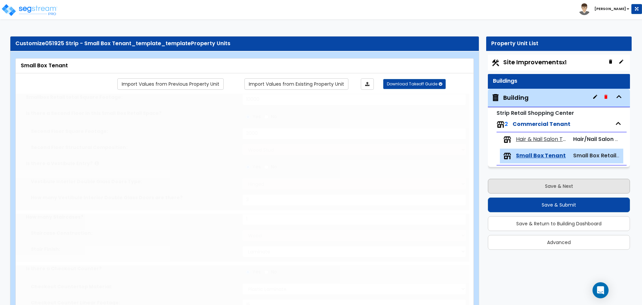
type input "3"
select select "1"
radio input "true"
type input "3"
select select "1"
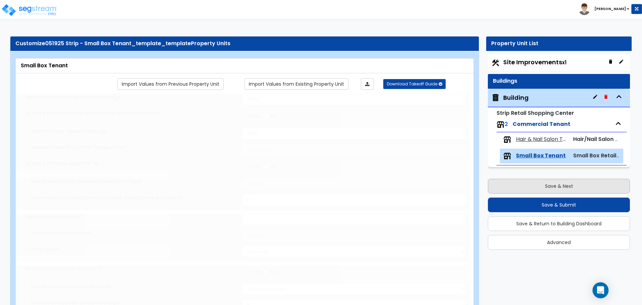
radio input "true"
type input "500"
select select "7"
radio input "true"
select select "2"
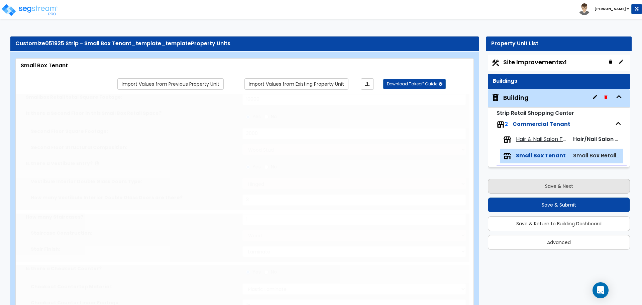
type input "2"
radio input "true"
type input "2"
radio input "true"
type input "800"
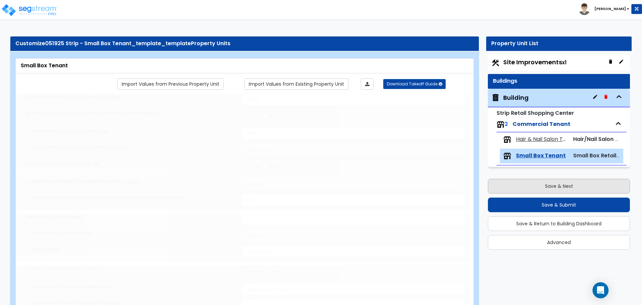
radio input "true"
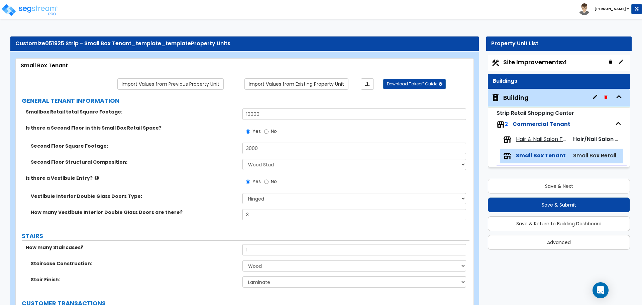
click at [550, 138] on span "Hair & Nail Salon Tenant" at bounding box center [541, 139] width 51 height 8
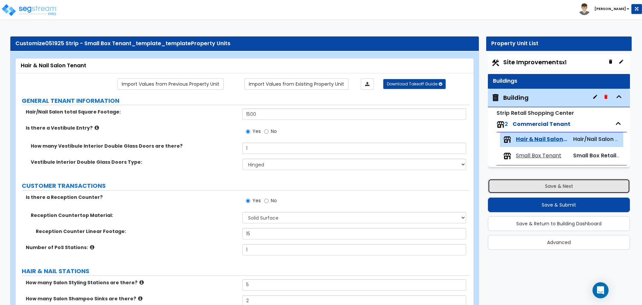
click at [531, 182] on button "Save & Next" at bounding box center [559, 186] width 142 height 15
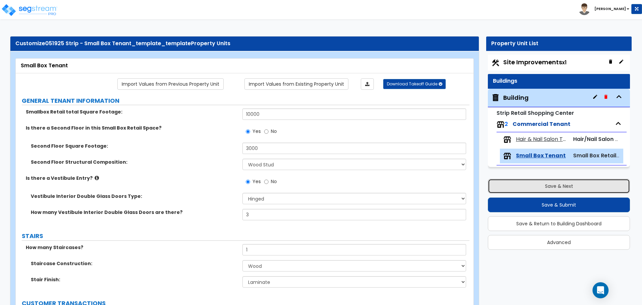
click at [526, 182] on button "Save & Next" at bounding box center [559, 186] width 142 height 15
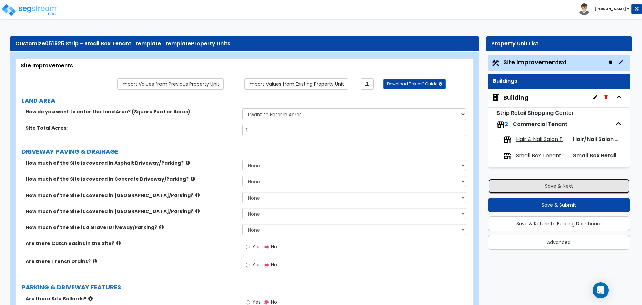
click at [523, 186] on button "Save & Next" at bounding box center [559, 186] width 142 height 15
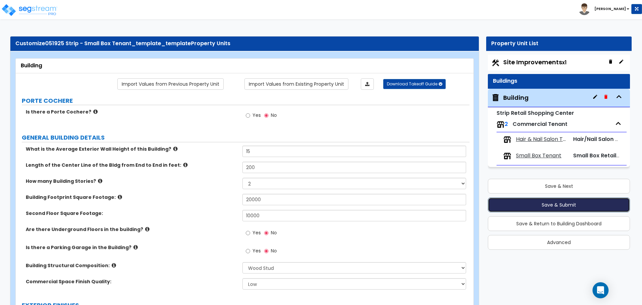
click at [523, 204] on button "Save & Submit" at bounding box center [559, 204] width 142 height 15
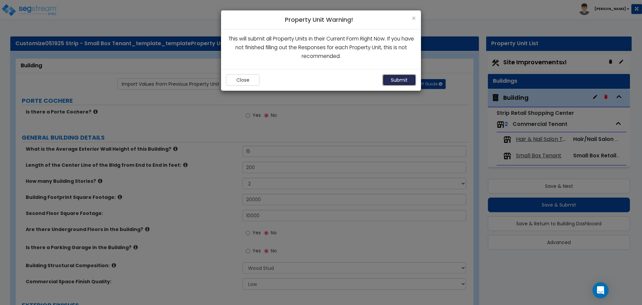
click at [396, 80] on button "Submit" at bounding box center [399, 79] width 33 height 11
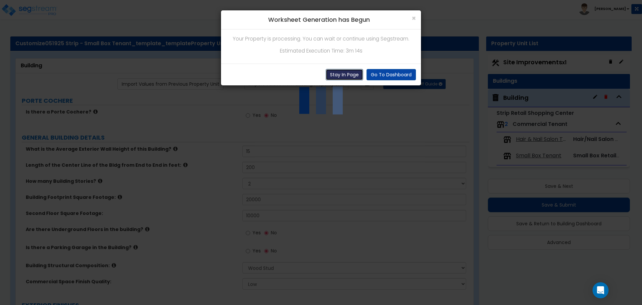
click at [349, 74] on button "Stay In Page" at bounding box center [344, 74] width 37 height 11
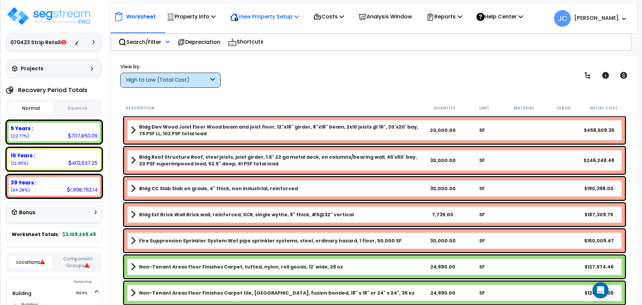
click at [251, 16] on p "View Property Setup" at bounding box center [264, 16] width 69 height 9
click at [259, 46] on link "View Questionnaire" at bounding box center [260, 45] width 66 height 13
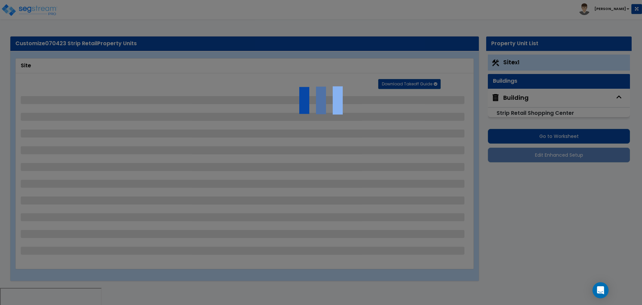
select select "1"
select select "2"
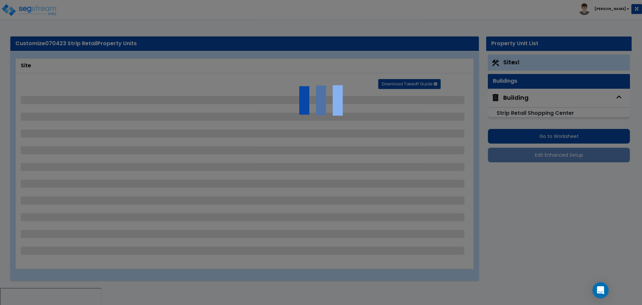
select select "2"
select select "1"
select select "2"
select select "1"
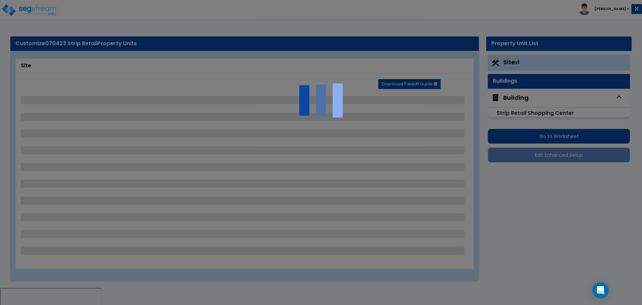
select select "1"
select select "3"
select select "1"
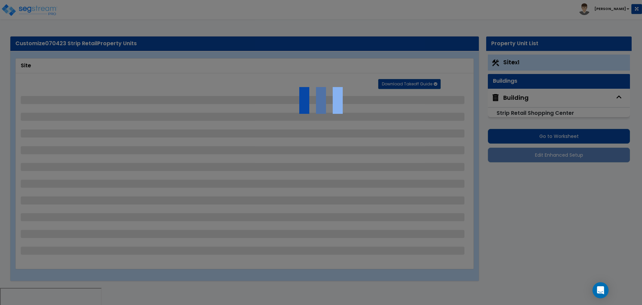
select select "1"
select select "2"
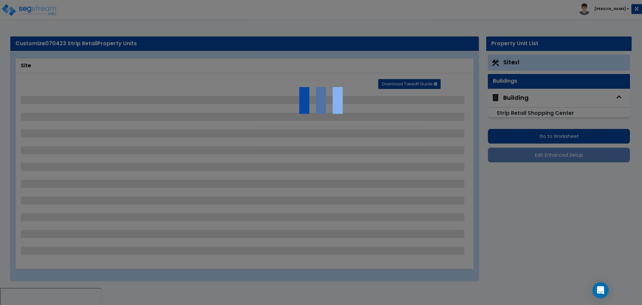
select select "1"
select select "2"
select select "1"
select select "2"
select select "1"
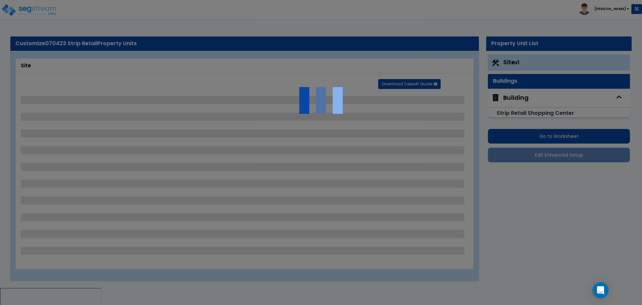
select select "2"
select select "1"
select select "2"
select select "3"
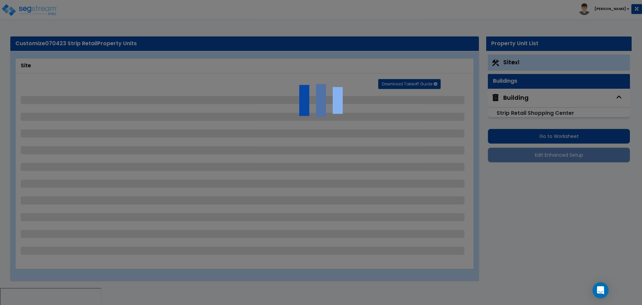
select select "2"
select select "1"
select select "3"
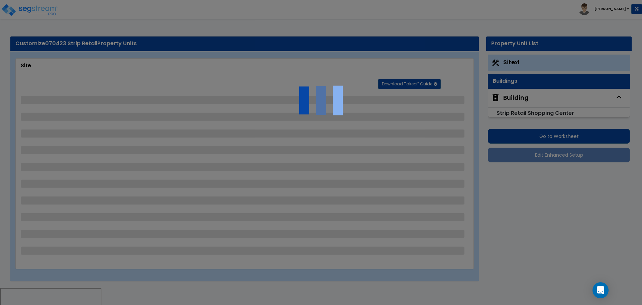
select select "1"
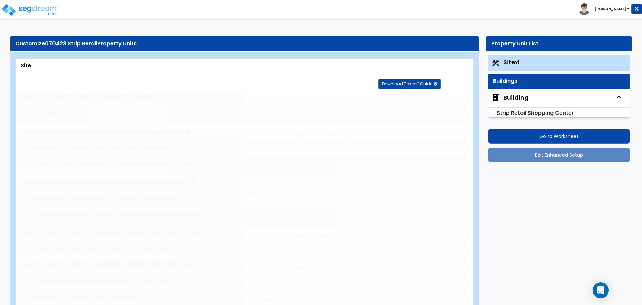
radio input "true"
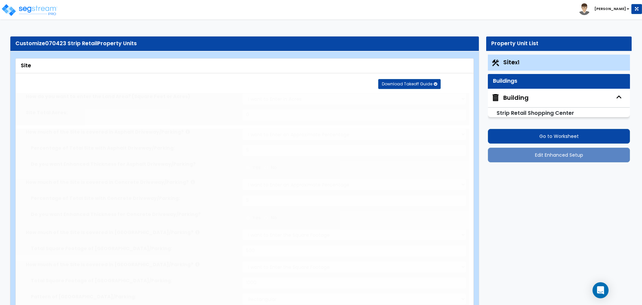
radio input "true"
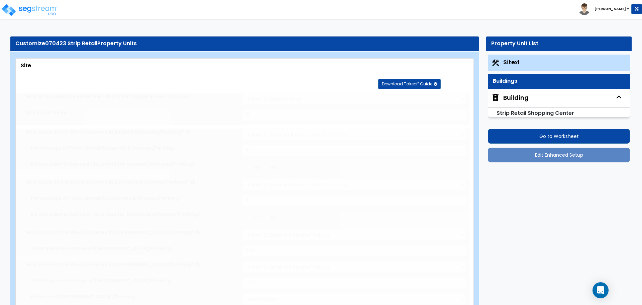
radio input "true"
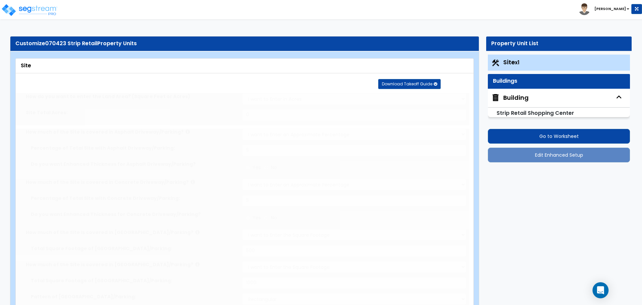
radio input "true"
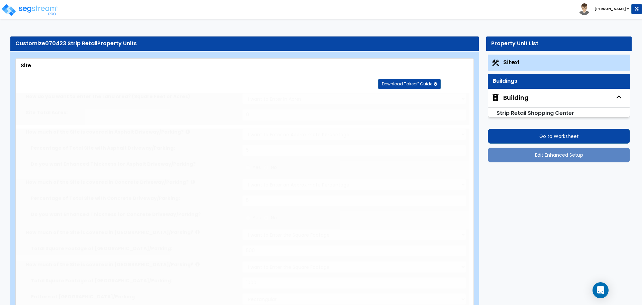
radio input "true"
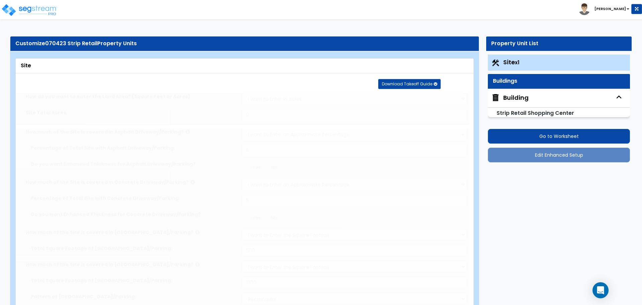
radio input "true"
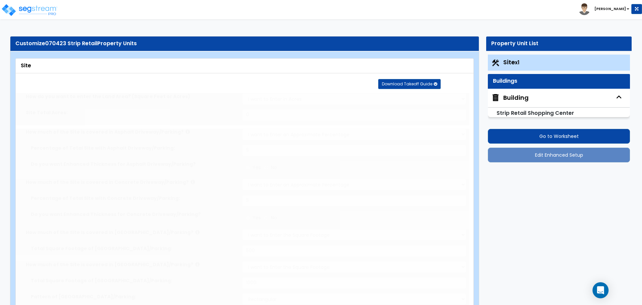
radio input "true"
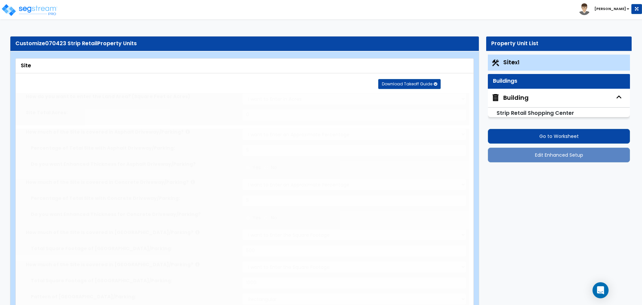
radio input "true"
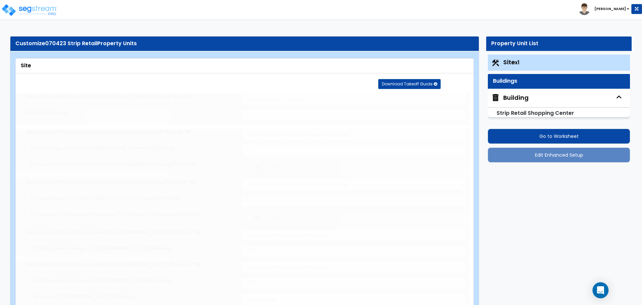
radio input "true"
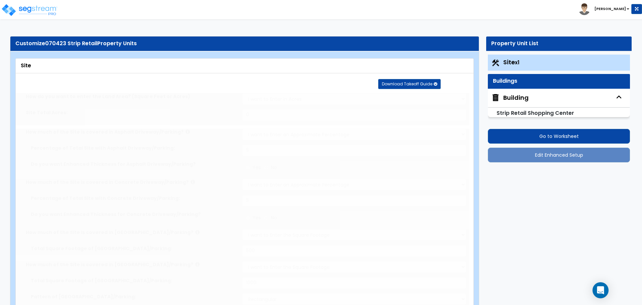
radio input "true"
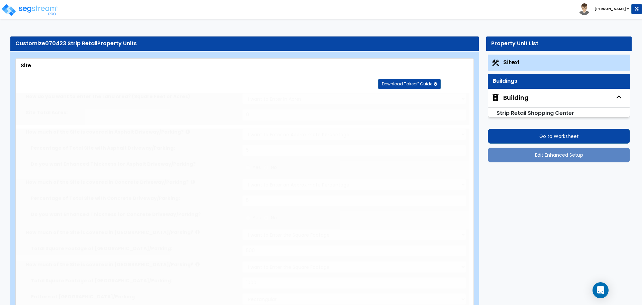
radio input "true"
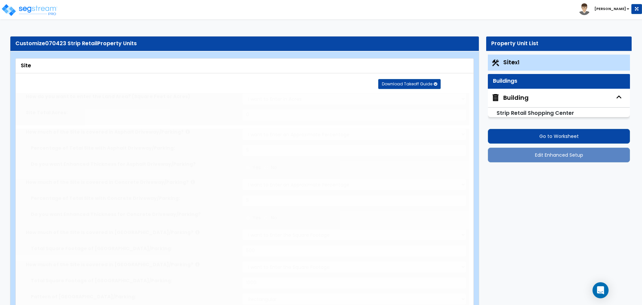
radio input "true"
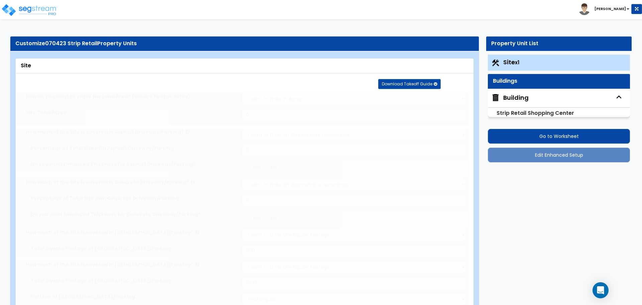
radio input "true"
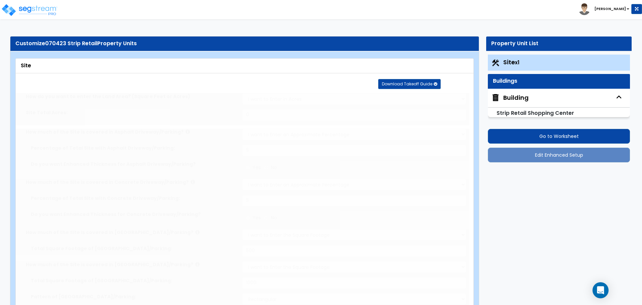
radio input "true"
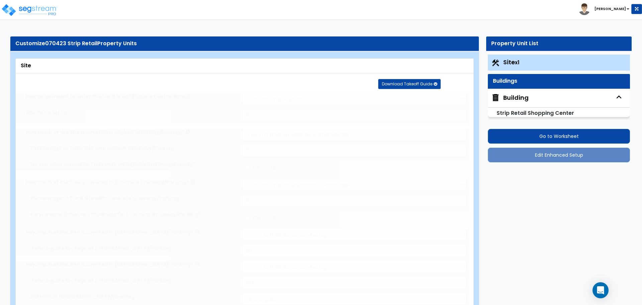
radio input "true"
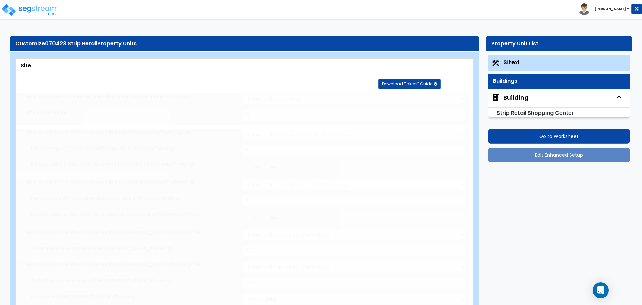
radio input "true"
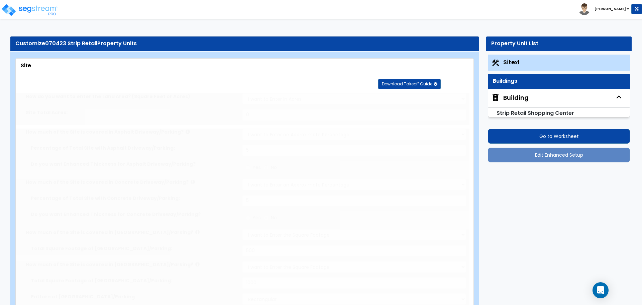
radio input "true"
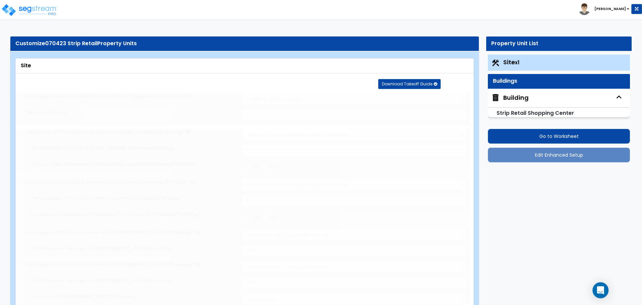
radio input "true"
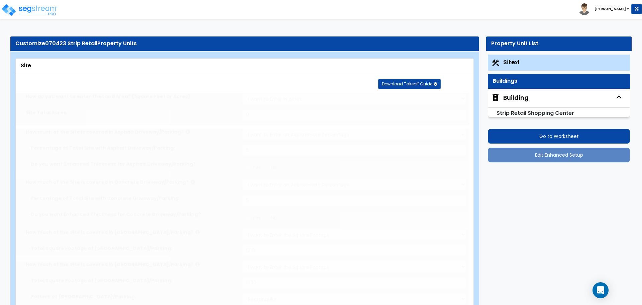
radio input "true"
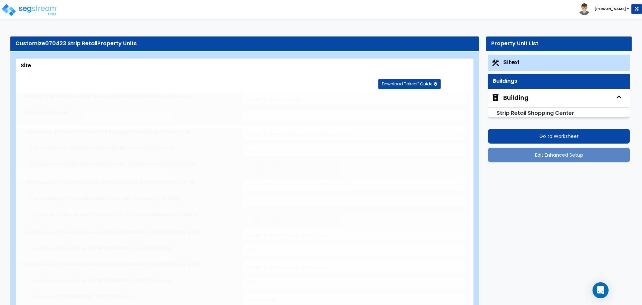
radio input "true"
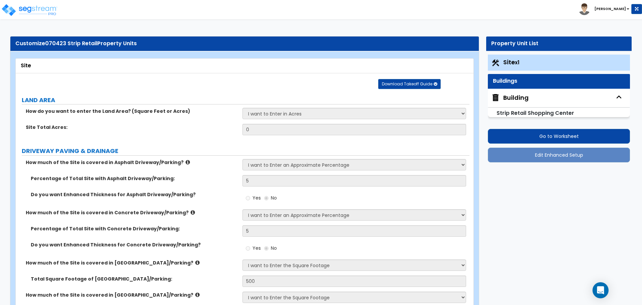
click at [535, 110] on small "Strip Retail Shopping Center" at bounding box center [536, 113] width 78 height 8
click at [520, 108] on div "Strip Retail Shopping Center" at bounding box center [559, 113] width 142 height 10
click at [511, 99] on div "Building" at bounding box center [515, 97] width 25 height 9
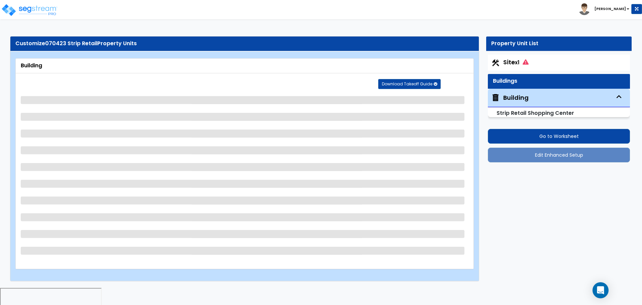
select select "5"
select select "1"
select select "2"
select select "4"
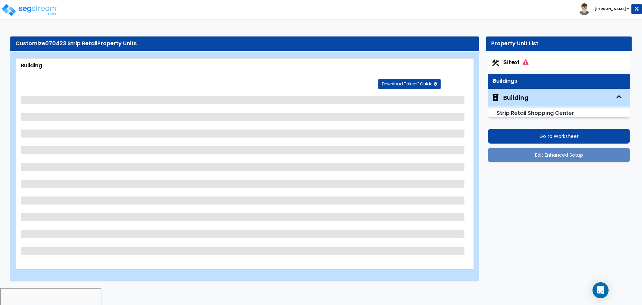
select select "1"
select select "4"
select select "1"
select select "5"
select select "3"
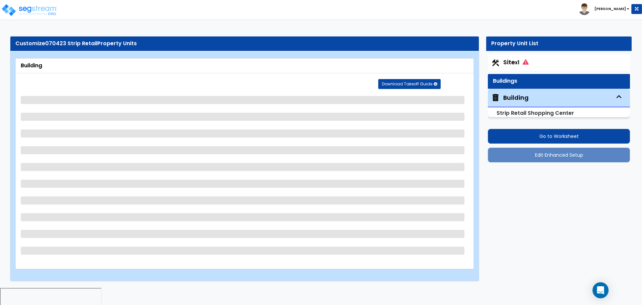
select select "2"
select select "3"
select select "2"
select select "1"
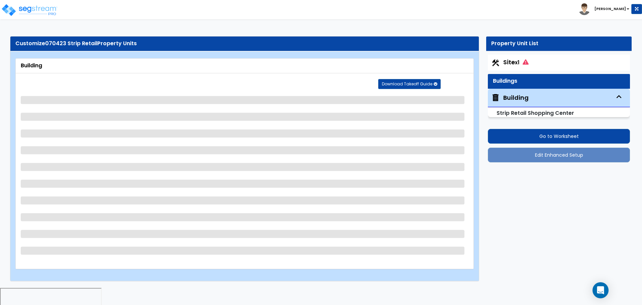
select select "1"
select select "2"
select select "3"
select select "2"
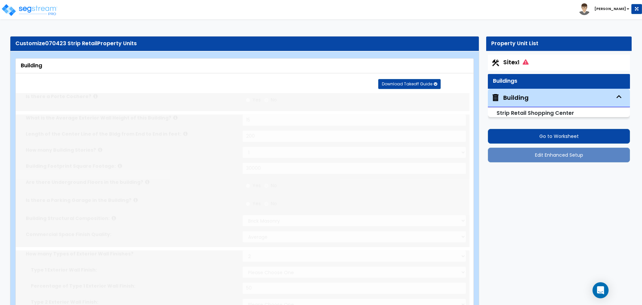
select select "1"
radio input "true"
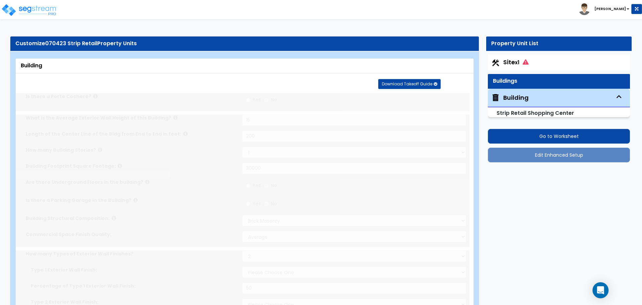
radio input "true"
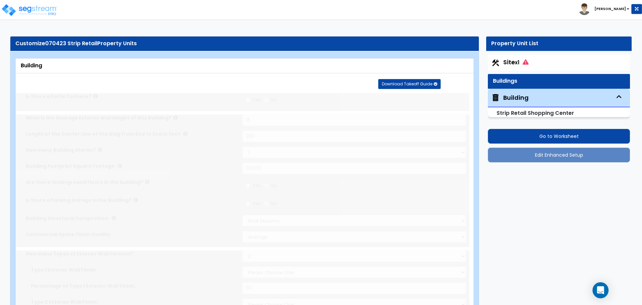
radio input "true"
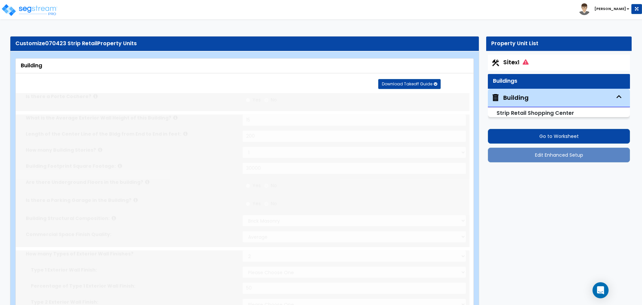
radio input "true"
radio input "false"
radio input "true"
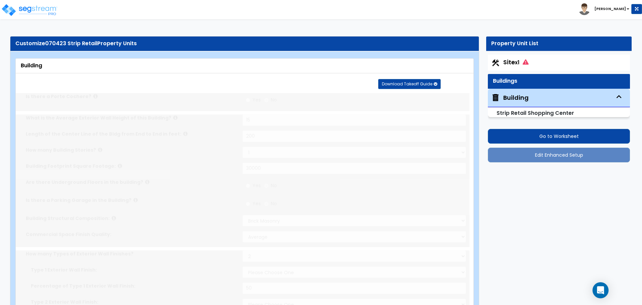
select select "2"
radio input "true"
type input "6"
radio input "true"
type input "6"
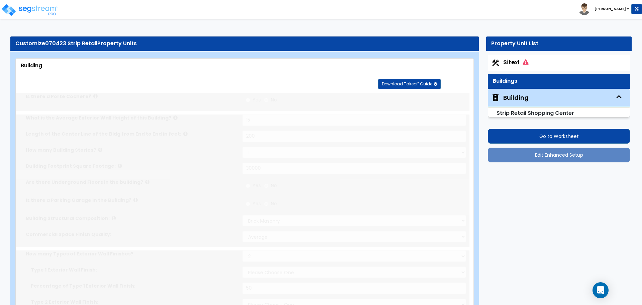
radio input "true"
type input "6"
radio input "true"
type input "6"
radio input "true"
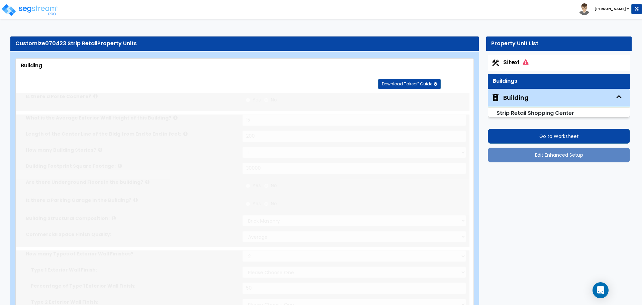
radio input "true"
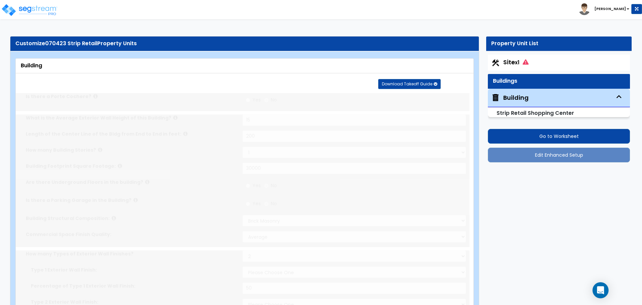
radio input "true"
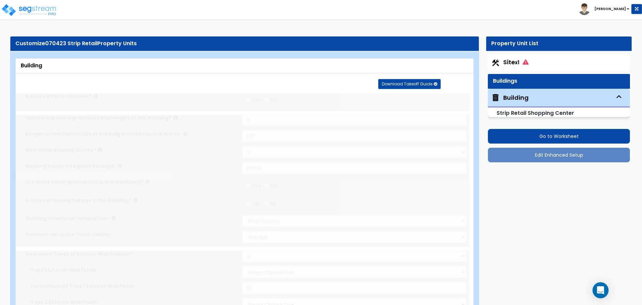
radio input "true"
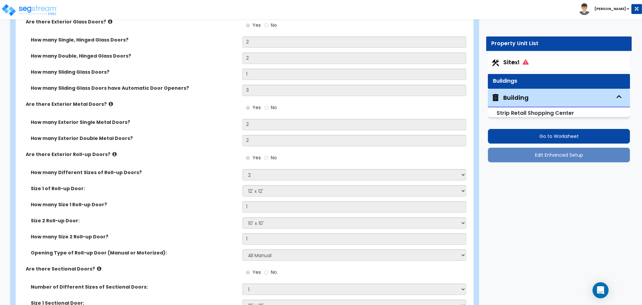
scroll to position [1046, 0]
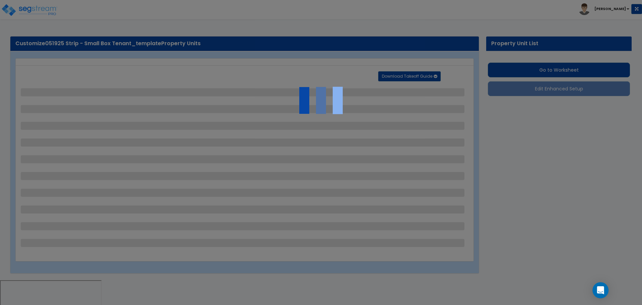
select select "2"
select select "3"
select select "1"
select select "4"
select select "6"
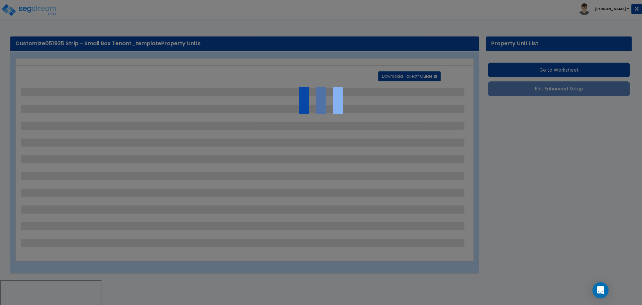
select select "1"
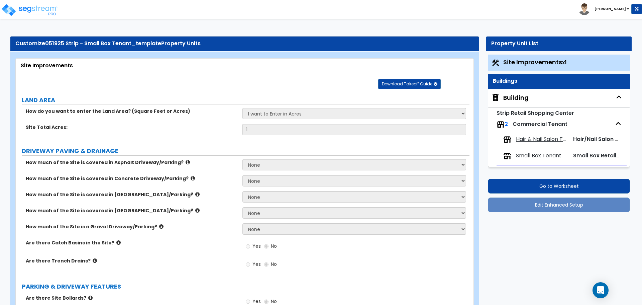
click at [510, 107] on div "Building Strip Retail Shopping Center 2 Commercial Tenant Hair & Nail Salon Ten…" at bounding box center [559, 128] width 142 height 79
click at [510, 103] on div "Building" at bounding box center [559, 98] width 142 height 18
click at [509, 101] on div "Building" at bounding box center [515, 97] width 25 height 9
select select "2"
select select "7"
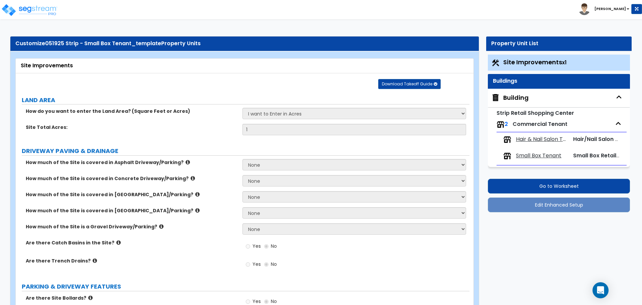
select select "3"
select select "4"
select select "5"
select select "7"
select select "2"
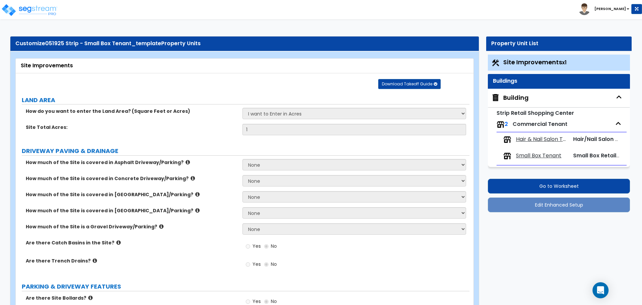
select select "1"
select select "4"
select select "1"
select select "4"
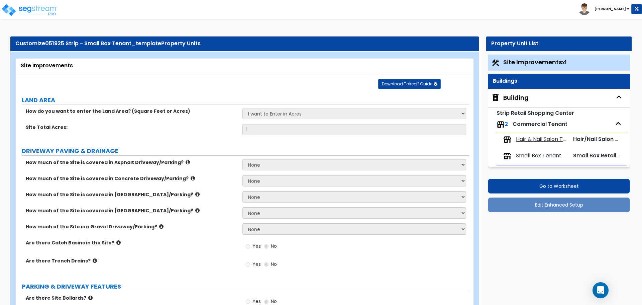
select select "1"
select select "5"
select select "3"
select select "2"
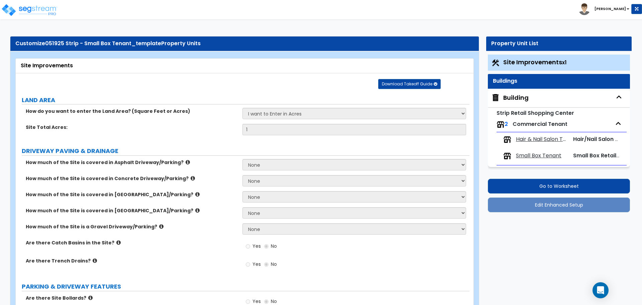
select select "2"
select select "3"
select select "2"
select select "1"
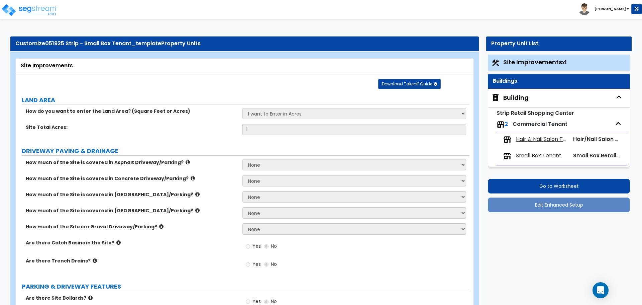
select select "2"
select select "3"
select select "2"
select select "3"
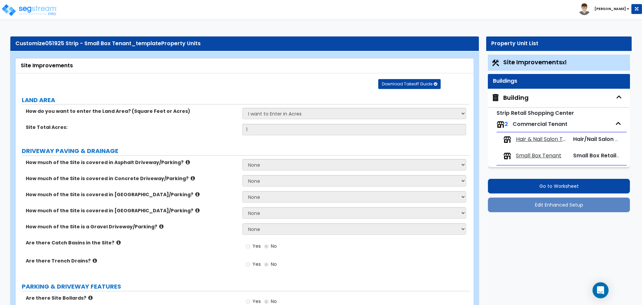
select select "1"
select select "2"
select select "3"
select select "2"
select select "4"
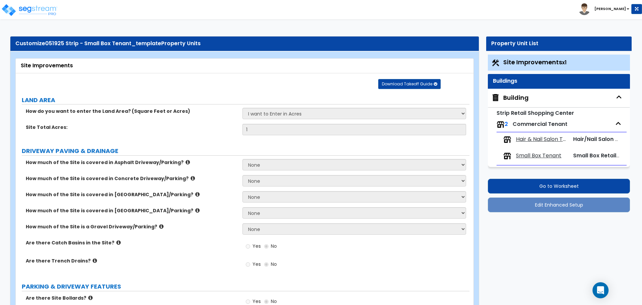
select select "1"
select select "4"
select select "6"
select select "7"
select select "3"
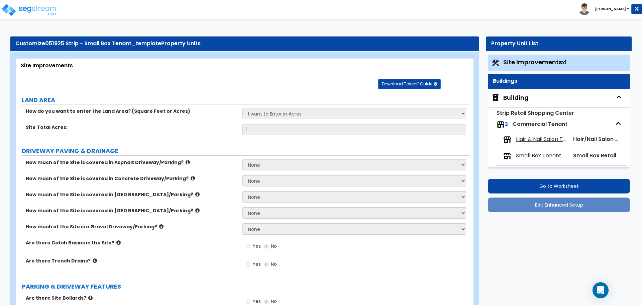
select select "2"
select select "3"
select select "5"
select select "1"
select select "2"
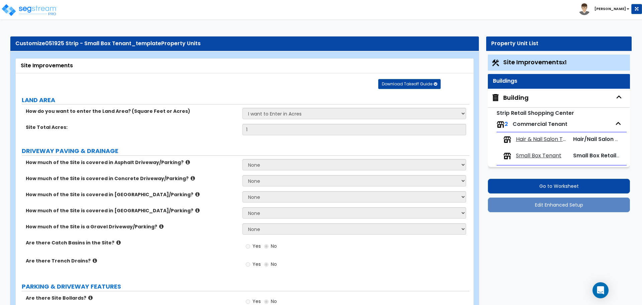
select select "7"
select select "3"
select select "1"
select select "2"
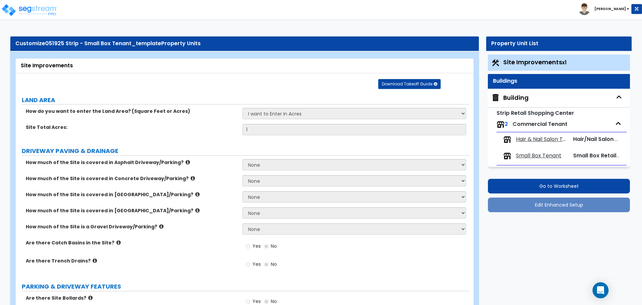
select select "1"
select select "3"
select select "1"
select select "2"
select select "4"
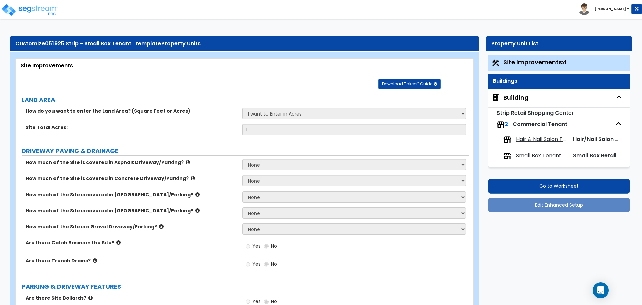
select select "2"
select select "1"
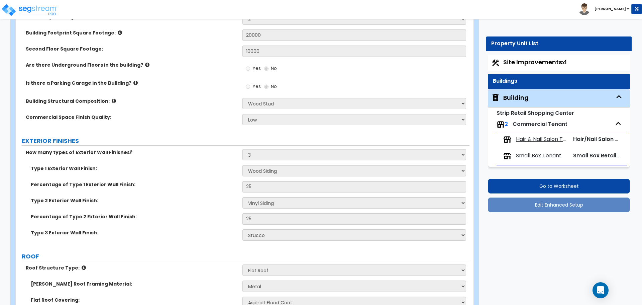
scroll to position [165, 0]
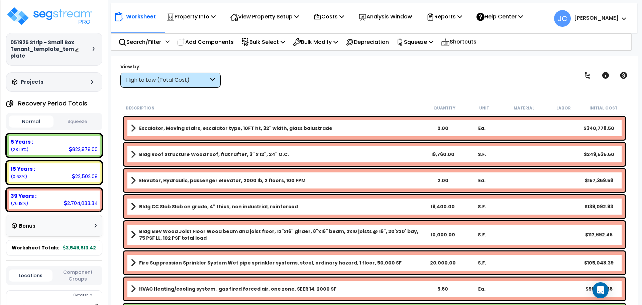
click at [189, 81] on div "High to Low (Total Cost)" at bounding box center [167, 80] width 83 height 8
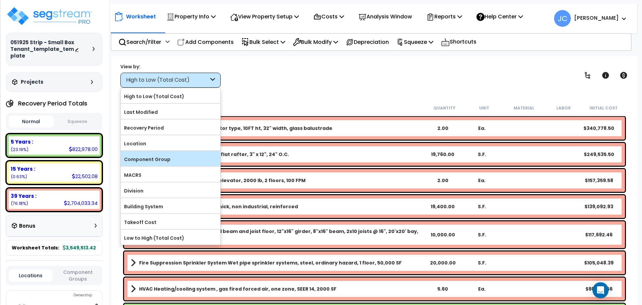
click at [171, 163] on div "Component Group" at bounding box center [171, 158] width 100 height 15
click at [193, 155] on label "Component Group" at bounding box center [171, 159] width 100 height 10
click at [0, 0] on input "Component Group" at bounding box center [0, 0] width 0 height 0
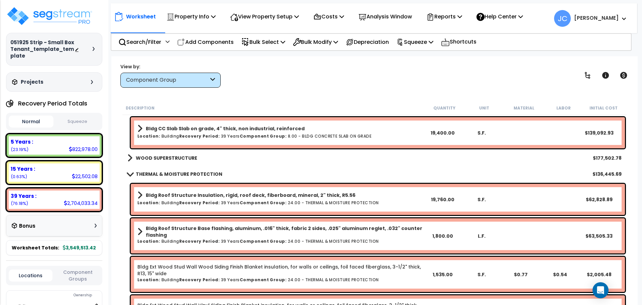
click at [179, 155] on b "WOOD SUPERSTRUCTURE" at bounding box center [167, 157] width 62 height 7
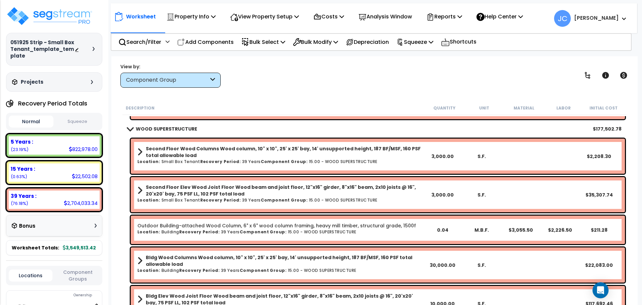
scroll to position [112, 0]
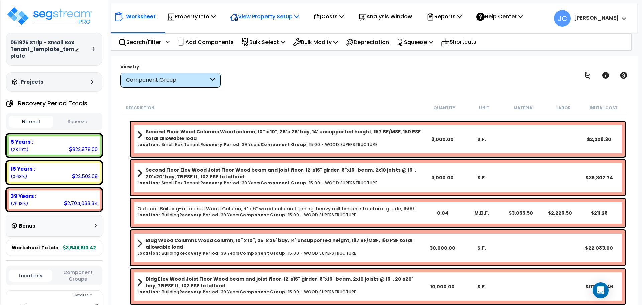
click at [255, 14] on p "View Property Setup" at bounding box center [264, 16] width 69 height 9
click at [260, 42] on link "View Questionnaire" at bounding box center [260, 45] width 66 height 13
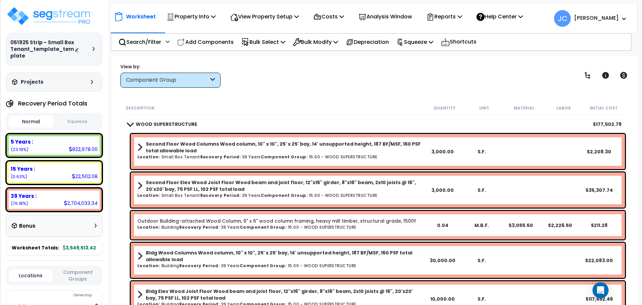
scroll to position [130, 0]
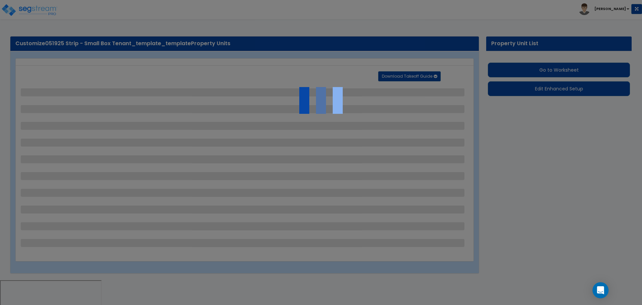
select select "2"
select select "3"
select select "1"
select select "4"
select select "6"
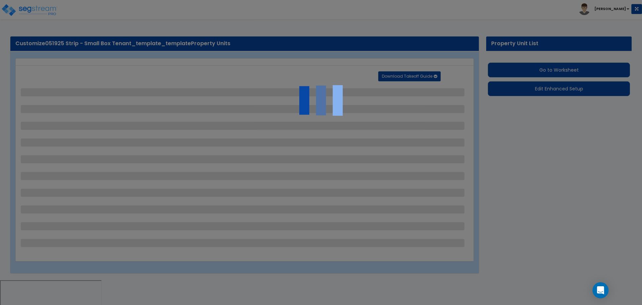
select select "1"
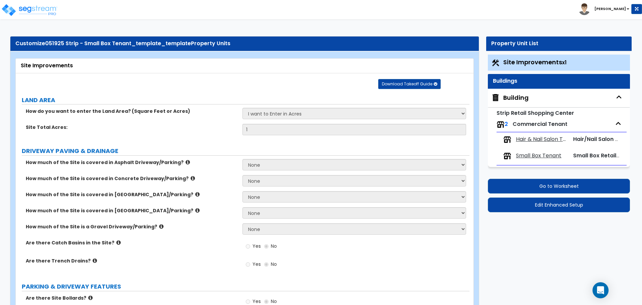
click at [512, 94] on div "Building" at bounding box center [515, 97] width 25 height 9
select select "2"
select select "7"
select select "3"
select select "4"
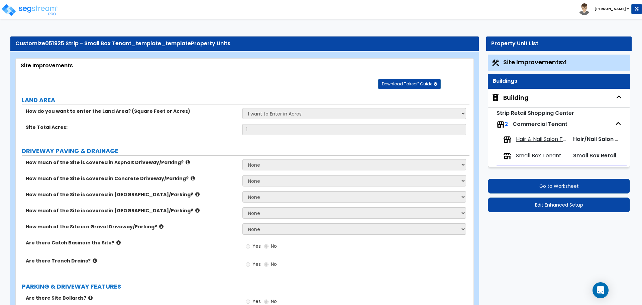
select select "5"
select select "7"
select select "2"
select select "4"
select select "1"
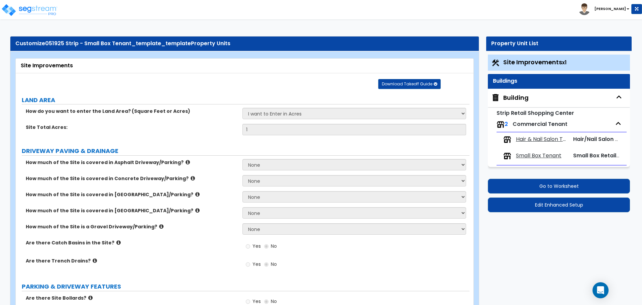
select select "4"
select select "1"
select select "5"
select select "3"
select select "2"
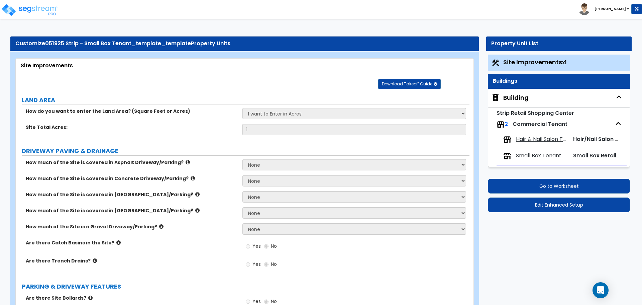
select select "2"
select select "3"
select select "2"
select select "1"
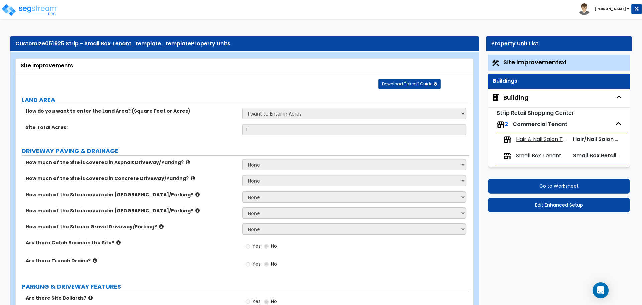
select select "1"
select select "2"
select select "3"
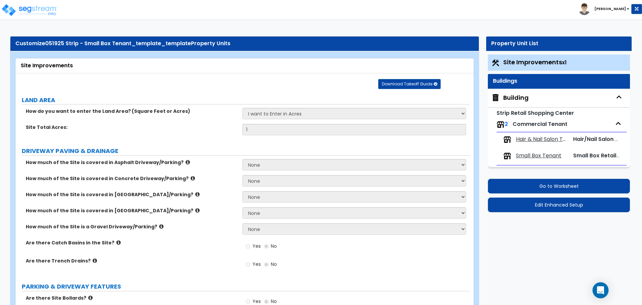
select select "1"
select select "2"
select select "3"
select select "2"
select select "4"
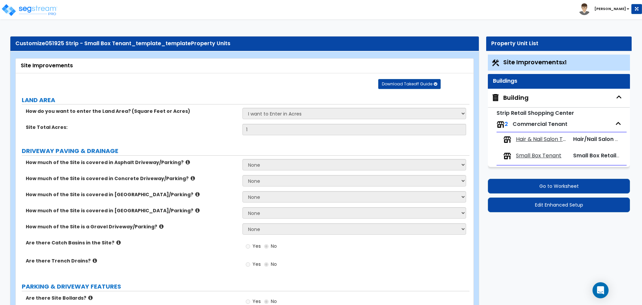
select select "1"
select select "4"
select select "6"
select select "7"
select select "3"
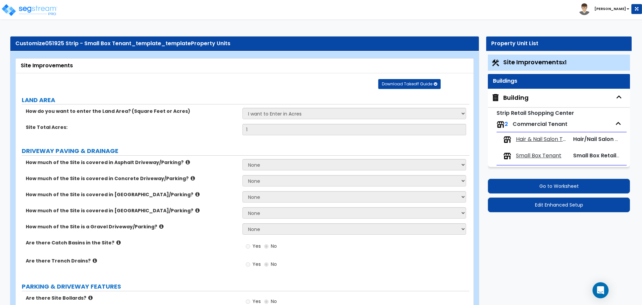
select select "2"
select select "3"
select select "5"
select select "1"
select select "2"
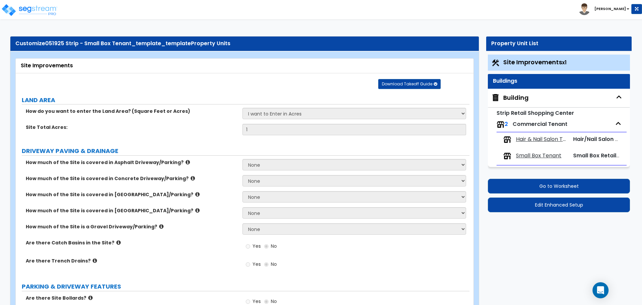
select select "7"
select select "3"
select select "1"
select select "2"
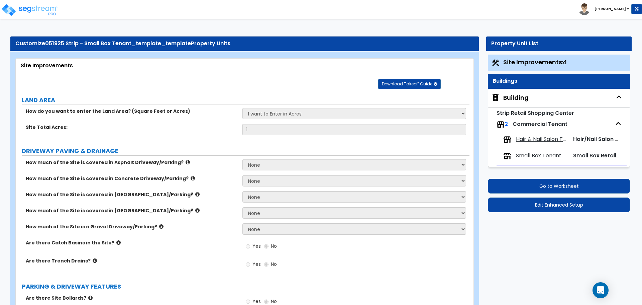
select select "1"
select select "3"
select select "1"
select select "2"
select select "4"
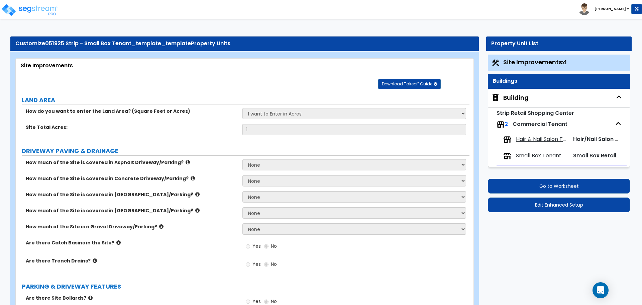
select select "2"
select select "1"
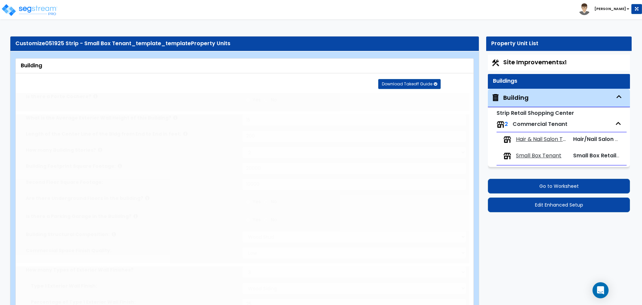
select select "1"
radio input "true"
select select "2"
type input "6"
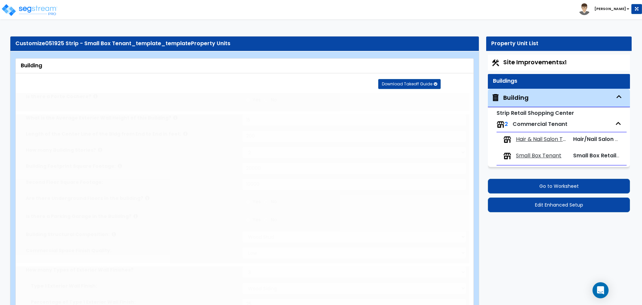
type input "6"
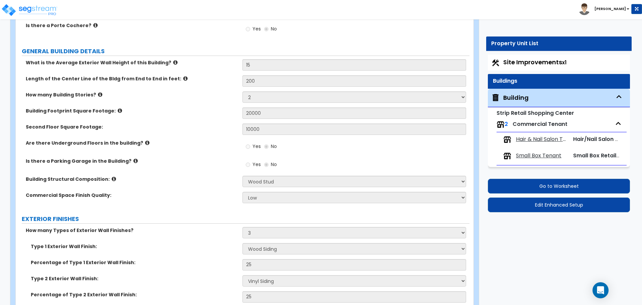
scroll to position [86, 0]
click at [541, 157] on span "Small Box Tenant" at bounding box center [538, 156] width 45 height 8
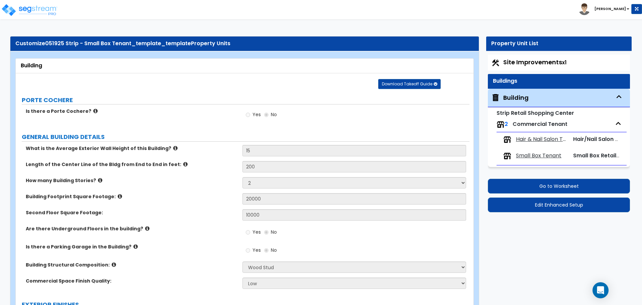
select select "7"
select select "1"
select select "3"
select select "1"
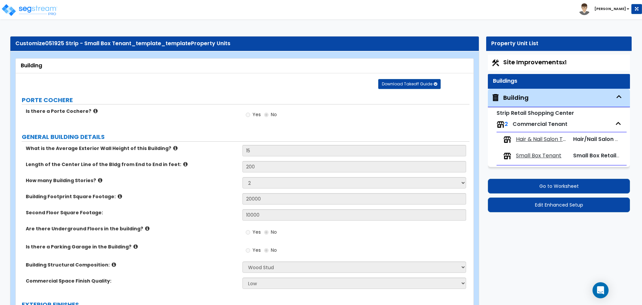
select select "4"
select select "1"
select select "2"
select select "3"
select select "6"
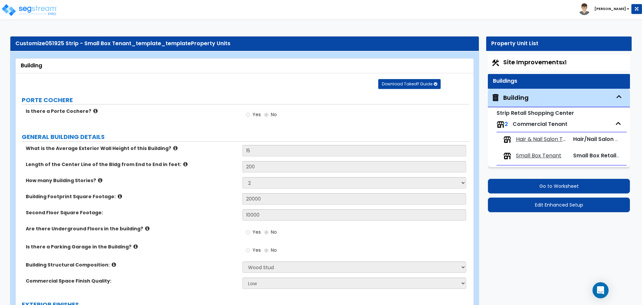
select select "3"
select select "1"
select select "2"
select select "3"
select select "1"
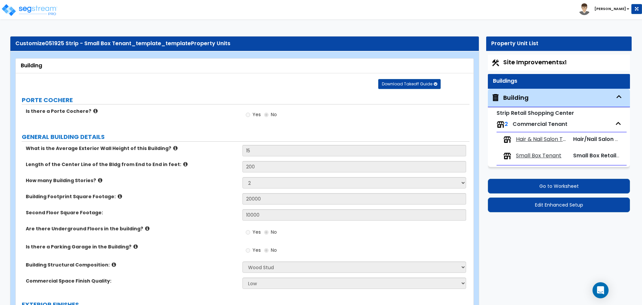
select select "1"
select select "5"
select select "1"
select select "2"
select select "1"
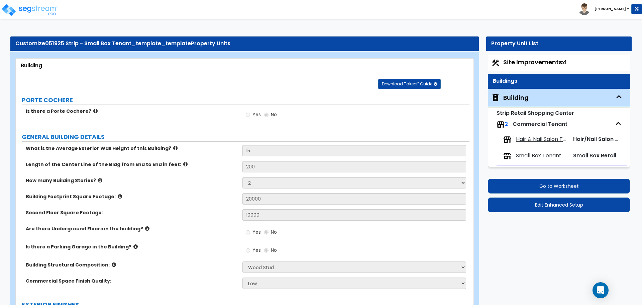
select select "3"
select select "1"
select select "2"
select select "3"
select select "2"
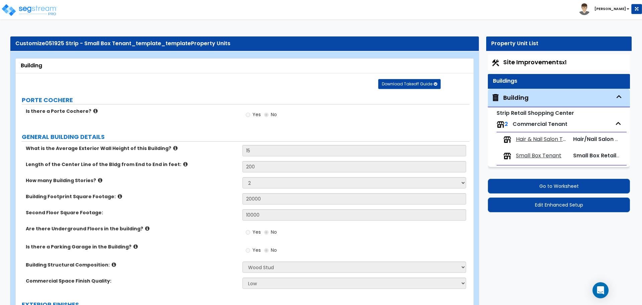
select select "1"
select select "7"
select select "2"
select select "1"
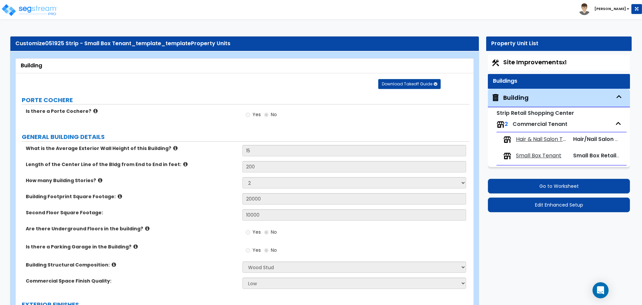
select select "2"
select select "1"
select select "2"
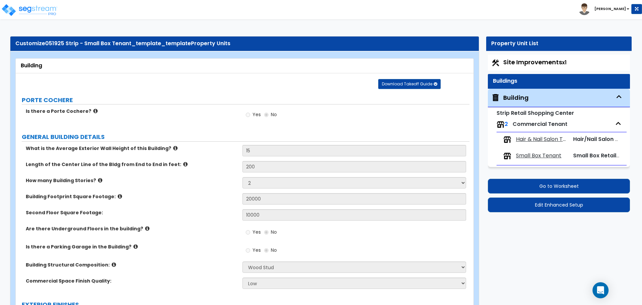
select select "1"
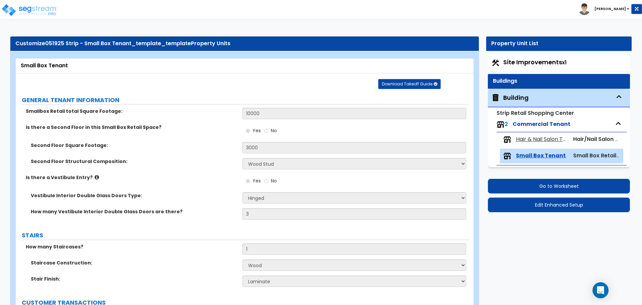
click at [539, 140] on span "Hair & Nail Salon Tenant" at bounding box center [541, 139] width 51 height 8
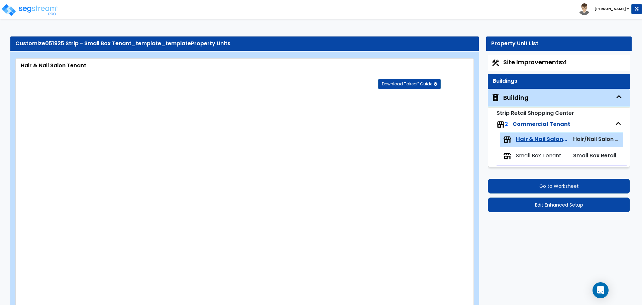
type input "1500"
radio input "true"
type input "1"
select select "1"
radio input "true"
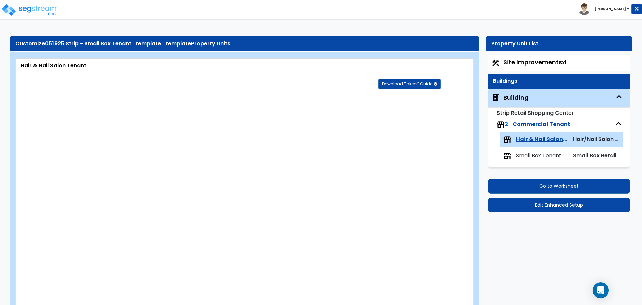
select select "2"
type input "15"
type input "1"
type input "5"
type input "2"
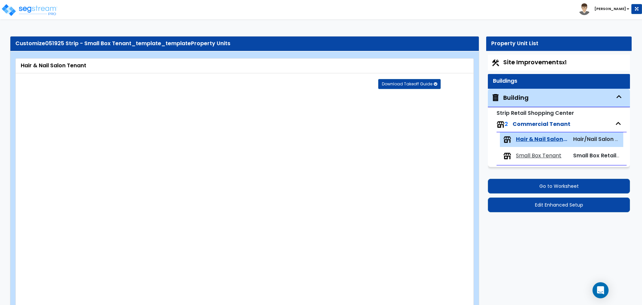
radio input "true"
select select "1"
type input "12"
radio input "true"
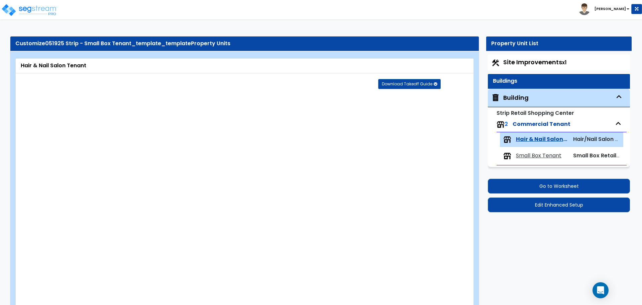
type input "3"
select select "4"
select select "3"
type input "25"
select select "4"
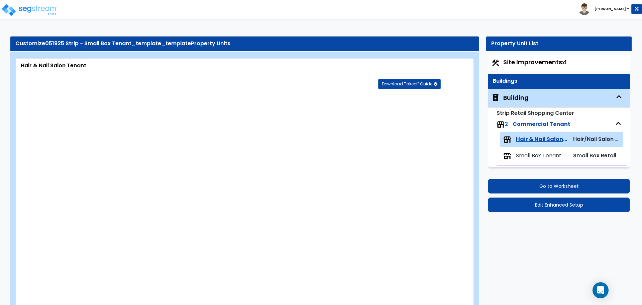
type input "25"
select select "6"
type input "25"
select select "7"
select select "3"
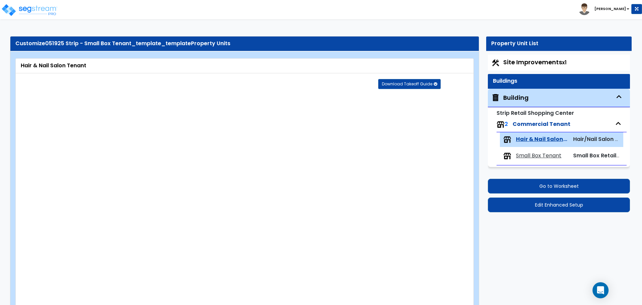
select select "2"
type input "25"
select select "3"
type input "25"
select select "1"
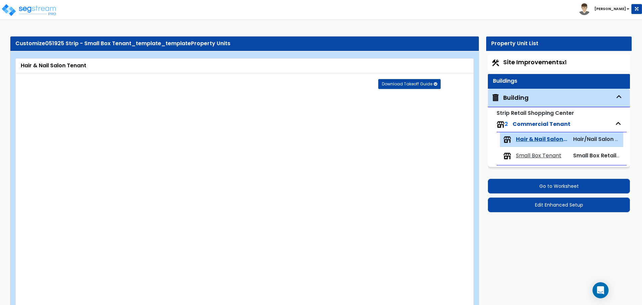
radio input "true"
type input "12"
radio input "true"
select select "1"
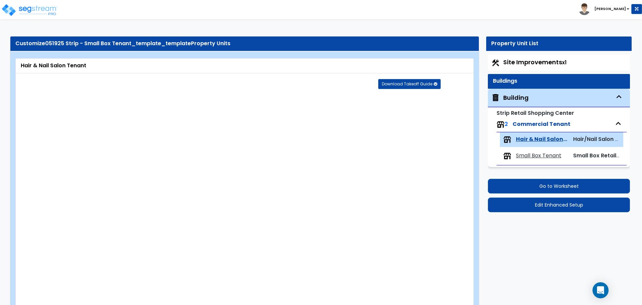
radio input "true"
select select "1"
radio input "true"
type input "15"
radio input "true"
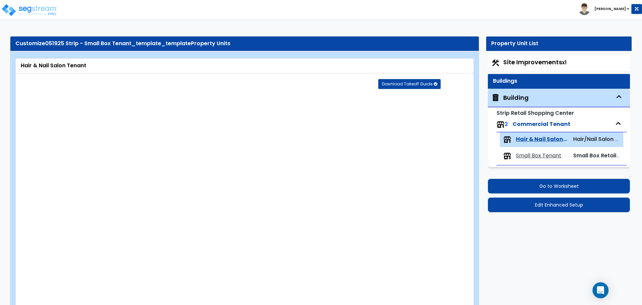
select select "2"
type input "15"
radio input "true"
type input "15"
radio input "true"
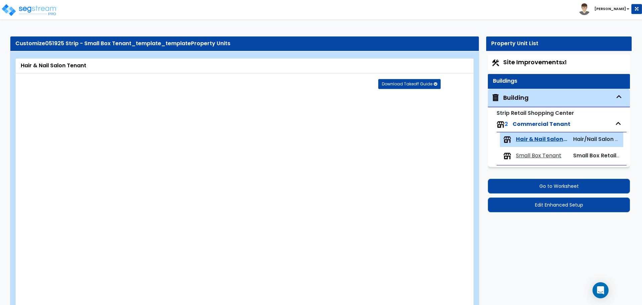
type input "15"
radio input "true"
select select "2"
type input "15"
radio input "true"
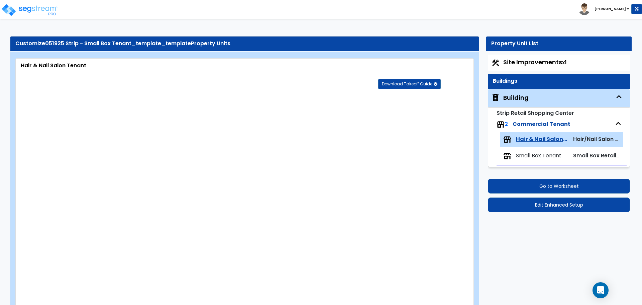
select select "2"
radio input "true"
select select "1"
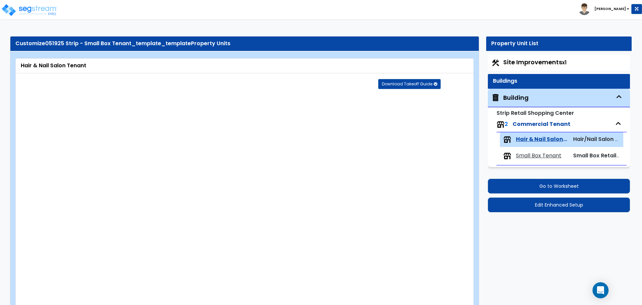
type input "15"
radio input "true"
type input "15"
radio input "true"
type input "15"
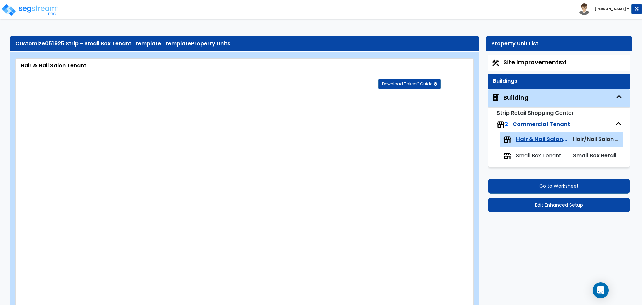
type input "15"
radio input "true"
type input "6"
radio input "true"
type input "2"
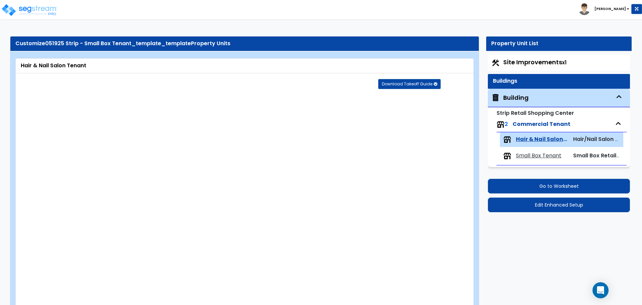
select select "3"
select select "1"
type input "25"
select select "3"
type input "25"
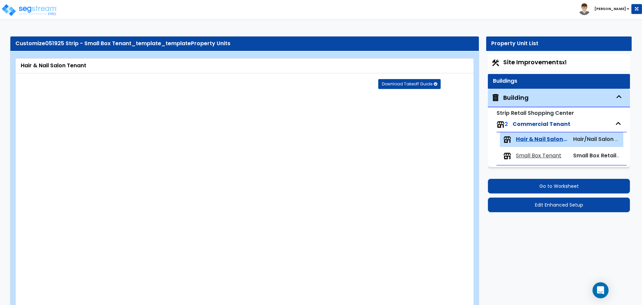
select select "5"
radio input "true"
type input "12"
type input "4"
type input "2"
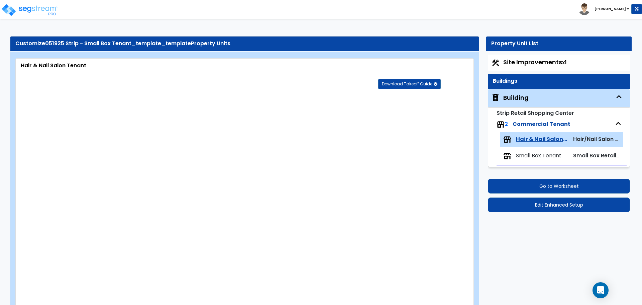
type input "2"
radio input "true"
type input "6"
radio input "true"
type input "4"
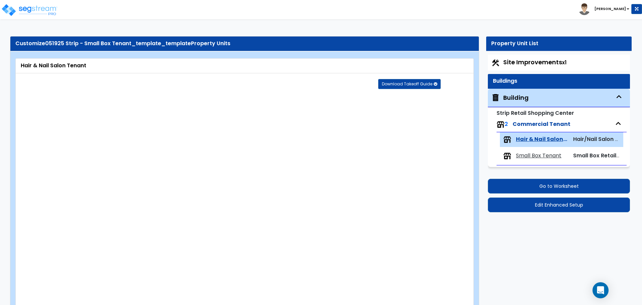
type input "5"
radio input "true"
type input "2"
select select "2"
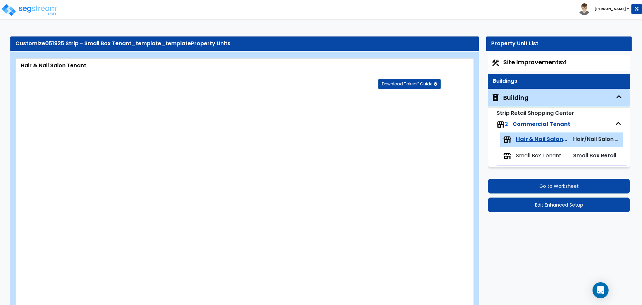
radio input "true"
type input "2"
radio input "true"
type input "4"
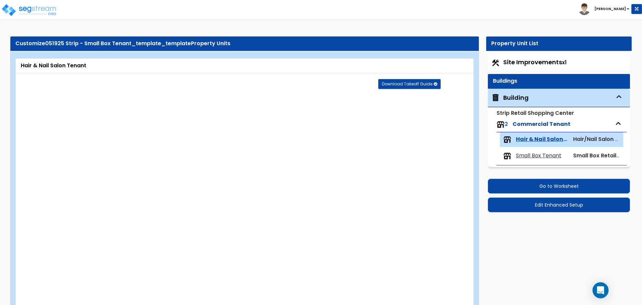
type input "4"
type input "6"
select select "1"
radio input "true"
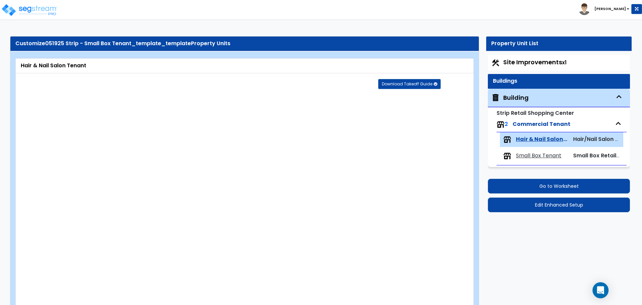
select select "2"
type input "15"
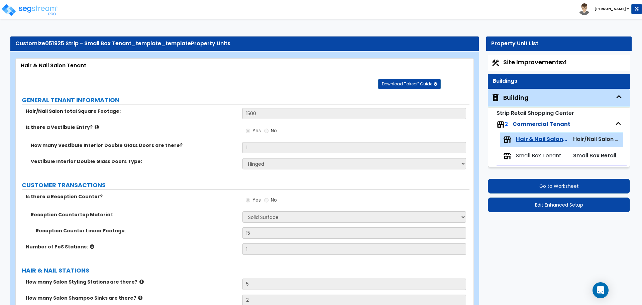
click at [538, 161] on div "Small Box Tenant Small Box Retail Tenant" at bounding box center [561, 155] width 123 height 15
click at [534, 156] on span "Small Box Tenant" at bounding box center [538, 156] width 45 height 8
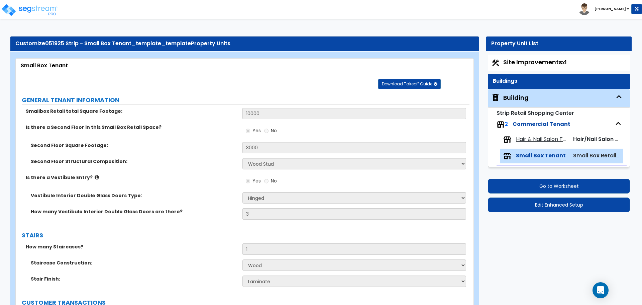
click at [527, 140] on span "Hair & Nail Salon Tenant" at bounding box center [541, 139] width 51 height 8
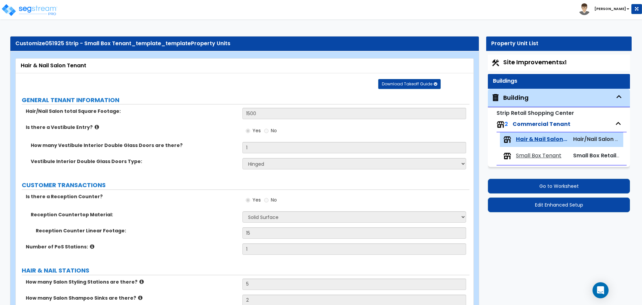
click at [540, 153] on span "Small Box Tenant" at bounding box center [538, 156] width 45 height 8
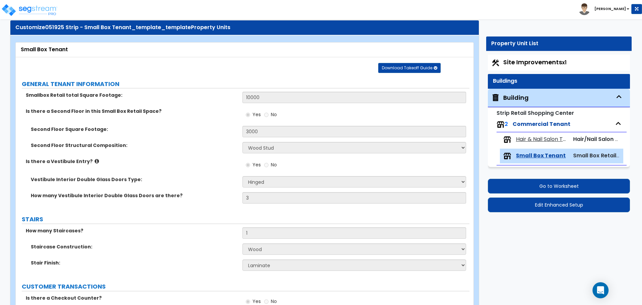
scroll to position [16, 0]
click at [517, 137] on span "Hair & Nail Salon Tenant" at bounding box center [541, 139] width 51 height 8
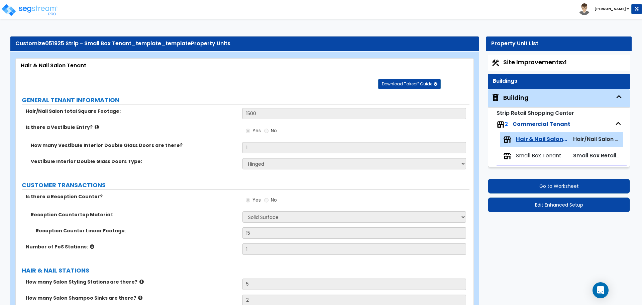
click at [546, 156] on span "Small Box Tenant" at bounding box center [538, 156] width 45 height 8
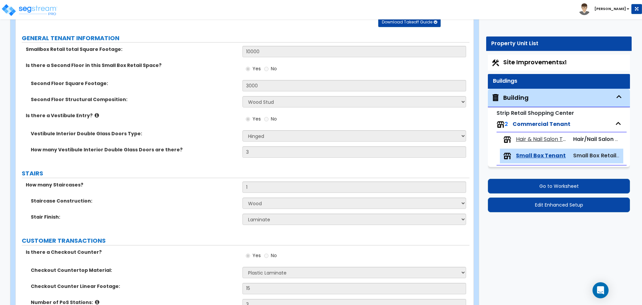
scroll to position [64, 0]
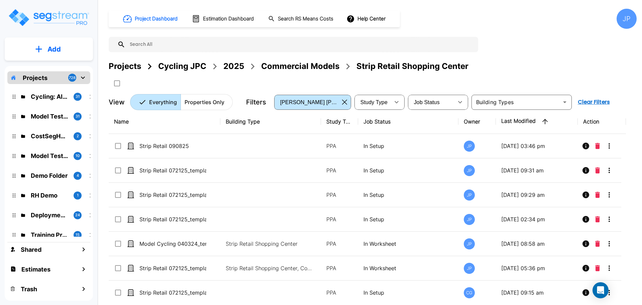
click at [285, 66] on div "Commercial Models" at bounding box center [300, 66] width 78 height 12
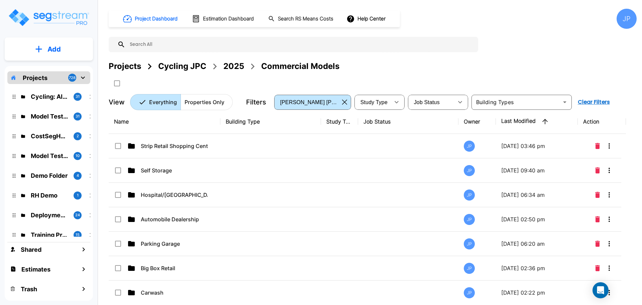
drag, startPoint x: 226, startPoint y: 174, endPoint x: 456, endPoint y: 28, distance: 272.3
click at [226, 174] on td at bounding box center [270, 170] width 101 height 24
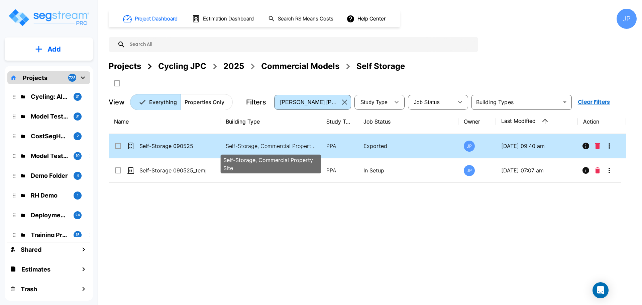
click at [295, 145] on p "Self-Storage, Commercial Property Site" at bounding box center [271, 146] width 90 height 8
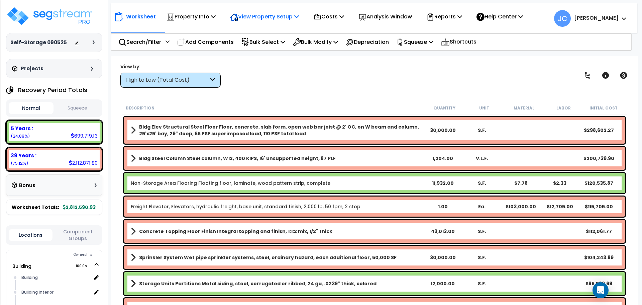
click at [263, 18] on p "View Property Setup" at bounding box center [264, 16] width 69 height 9
click at [317, 82] on div "View by: High to Low (Total Cost) High to Low (Total Cost)" at bounding box center [374, 75] width 513 height 25
click at [269, 17] on p "View Property Setup" at bounding box center [264, 16] width 69 height 9
drag, startPoint x: 284, startPoint y: 76, endPoint x: 278, endPoint y: 61, distance: 16.6
click at [284, 75] on div "View by: High to Low (Total Cost) High to Low (Total Cost)" at bounding box center [374, 75] width 513 height 25
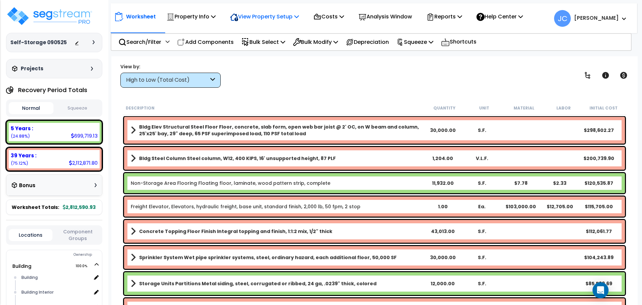
click at [258, 16] on p "View Property Setup" at bounding box center [264, 16] width 69 height 9
drag, startPoint x: 279, startPoint y: 70, endPoint x: 278, endPoint y: 64, distance: 6.8
click at [279, 70] on div "View by: High to Low (Total Cost) High to Low (Total Cost)" at bounding box center [374, 75] width 513 height 25
click at [261, 12] on p "View Property Setup" at bounding box center [264, 16] width 69 height 9
click at [205, 12] on p "Property Info" at bounding box center [191, 16] width 49 height 9
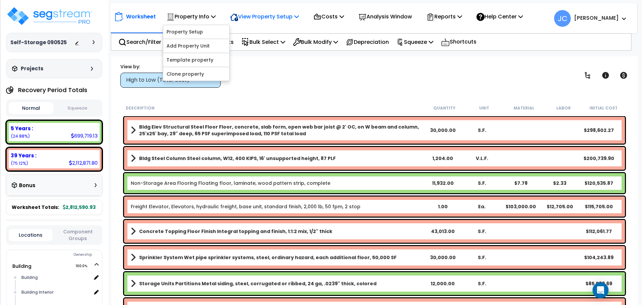
click at [254, 14] on p "View Property Setup" at bounding box center [264, 16] width 69 height 9
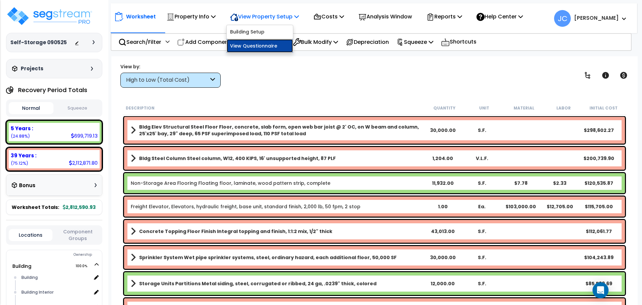
click at [256, 45] on link "View Questionnaire" at bounding box center [260, 45] width 66 height 13
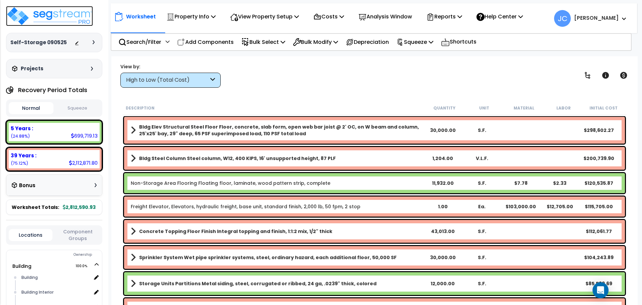
click at [55, 15] on img at bounding box center [49, 16] width 87 height 20
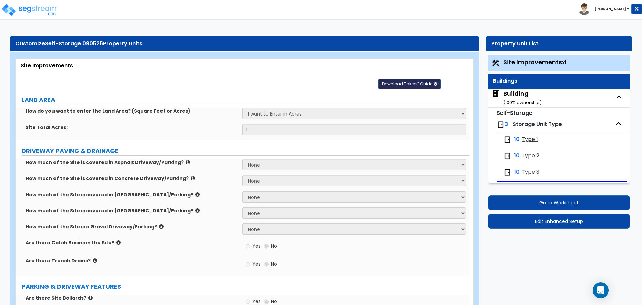
click at [416, 85] on span "Download Takeoff Guide" at bounding box center [407, 84] width 50 height 6
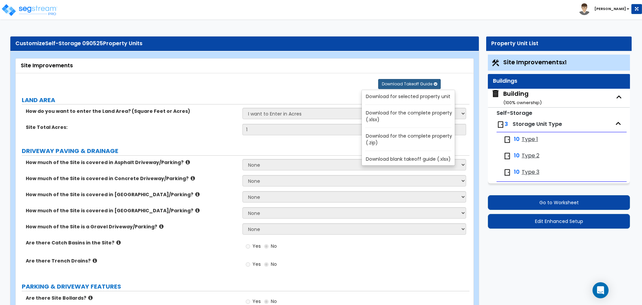
click at [412, 135] on link "Download for the complete property (.zip)" at bounding box center [409, 139] width 90 height 16
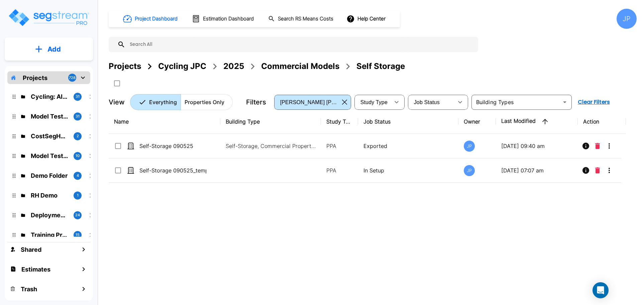
click at [277, 63] on div "Commercial Models" at bounding box center [300, 66] width 78 height 12
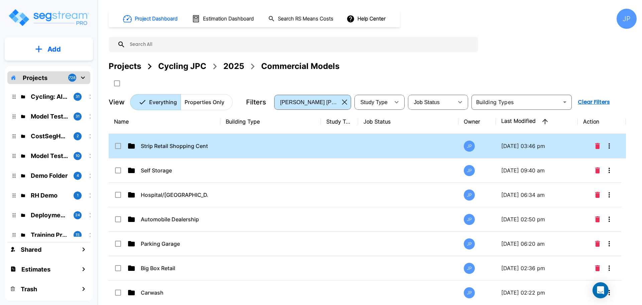
click at [202, 140] on td "Strip Retail Shopping Center" at bounding box center [165, 146] width 112 height 24
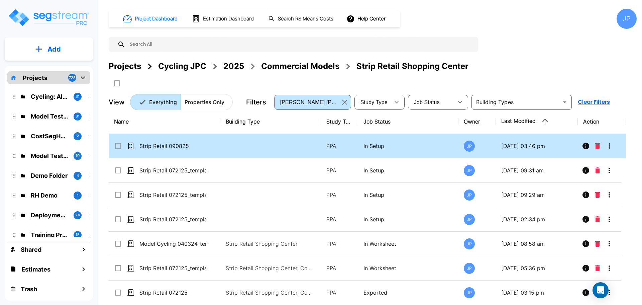
drag, startPoint x: 275, startPoint y: 145, endPoint x: 362, endPoint y: 3, distance: 167.3
click at [275, 145] on td at bounding box center [270, 146] width 101 height 24
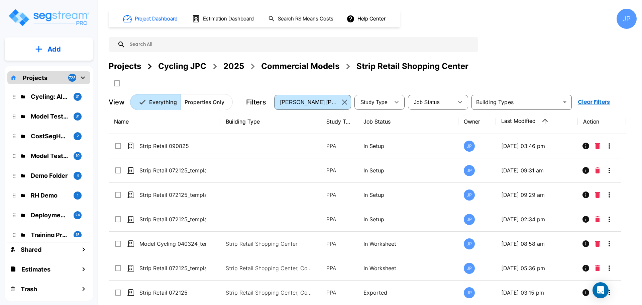
click at [275, 145] on td at bounding box center [270, 146] width 101 height 24
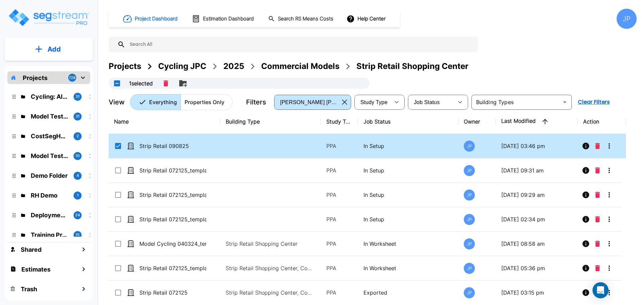
checkbox input "true"
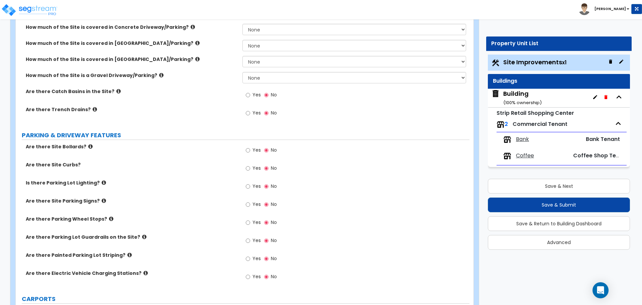
scroll to position [157, 0]
